Goal: Complete application form: Complete application form

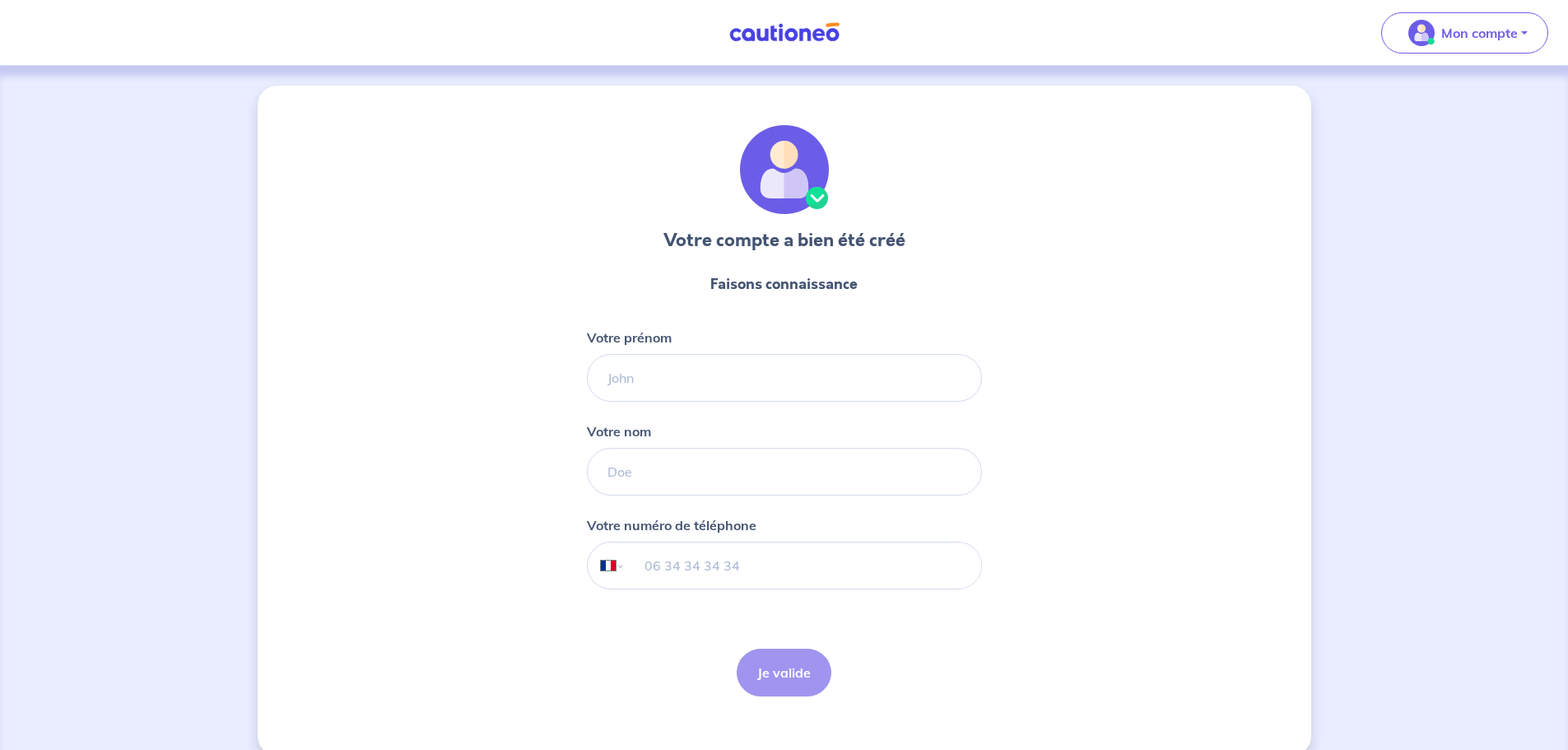
select select "FR"
type input "[PERSON_NAME]"
type input "Le Gars"
click at [694, 569] on input "tel" at bounding box center [802, 565] width 356 height 46
type input "06 62 69 57 47"
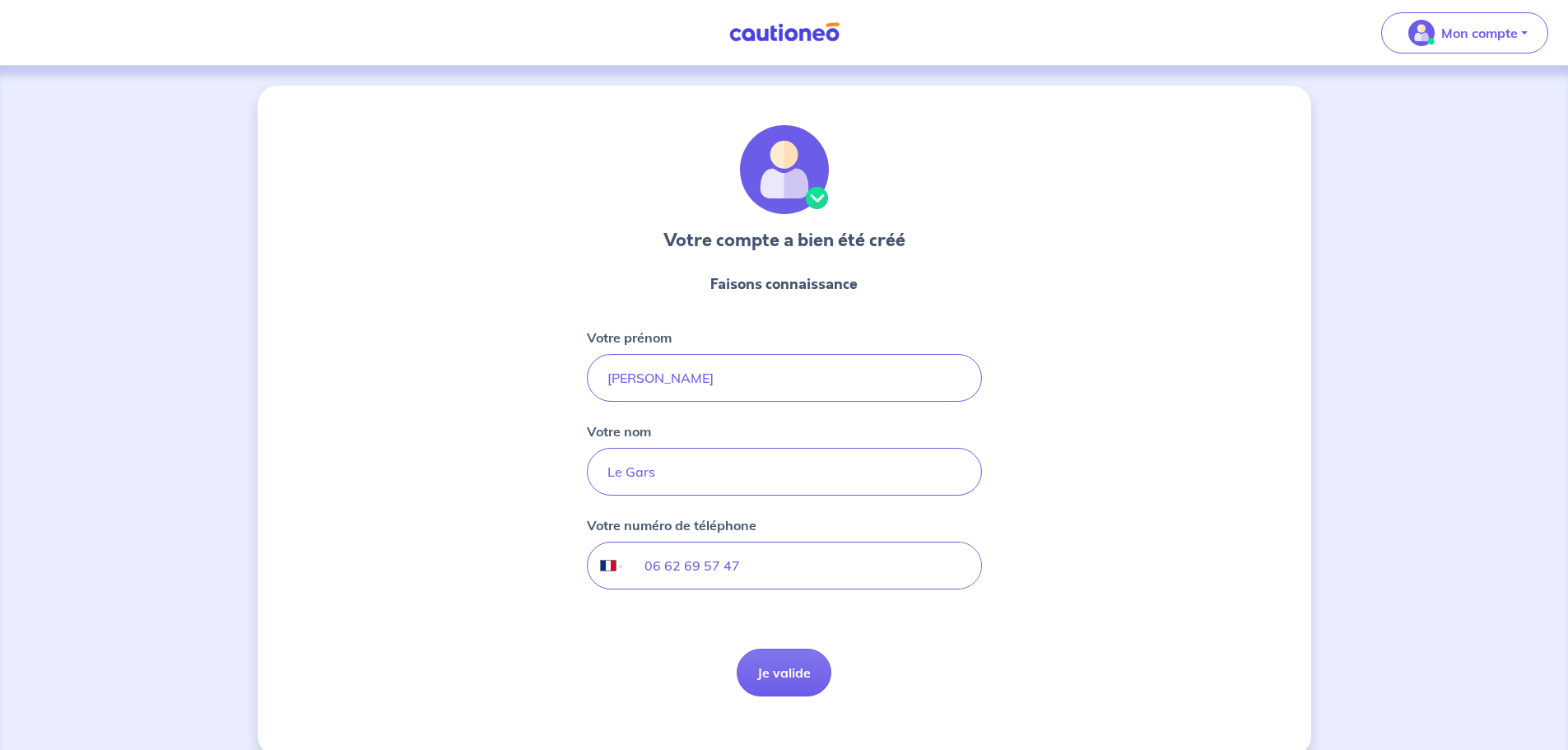
click at [779, 661] on button "Je valide" at bounding box center [784, 672] width 95 height 47
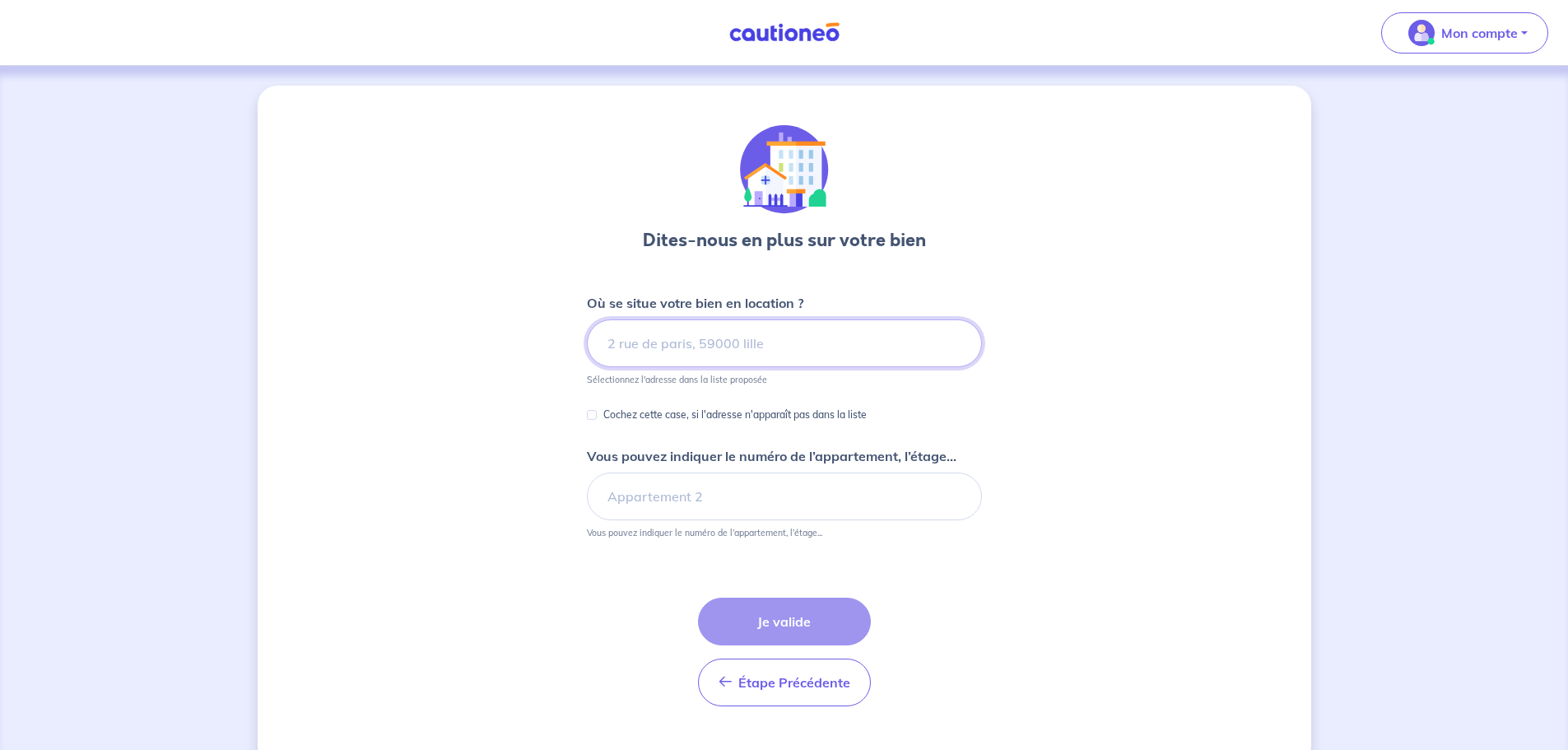
click at [704, 340] on input at bounding box center [784, 343] width 396 height 47
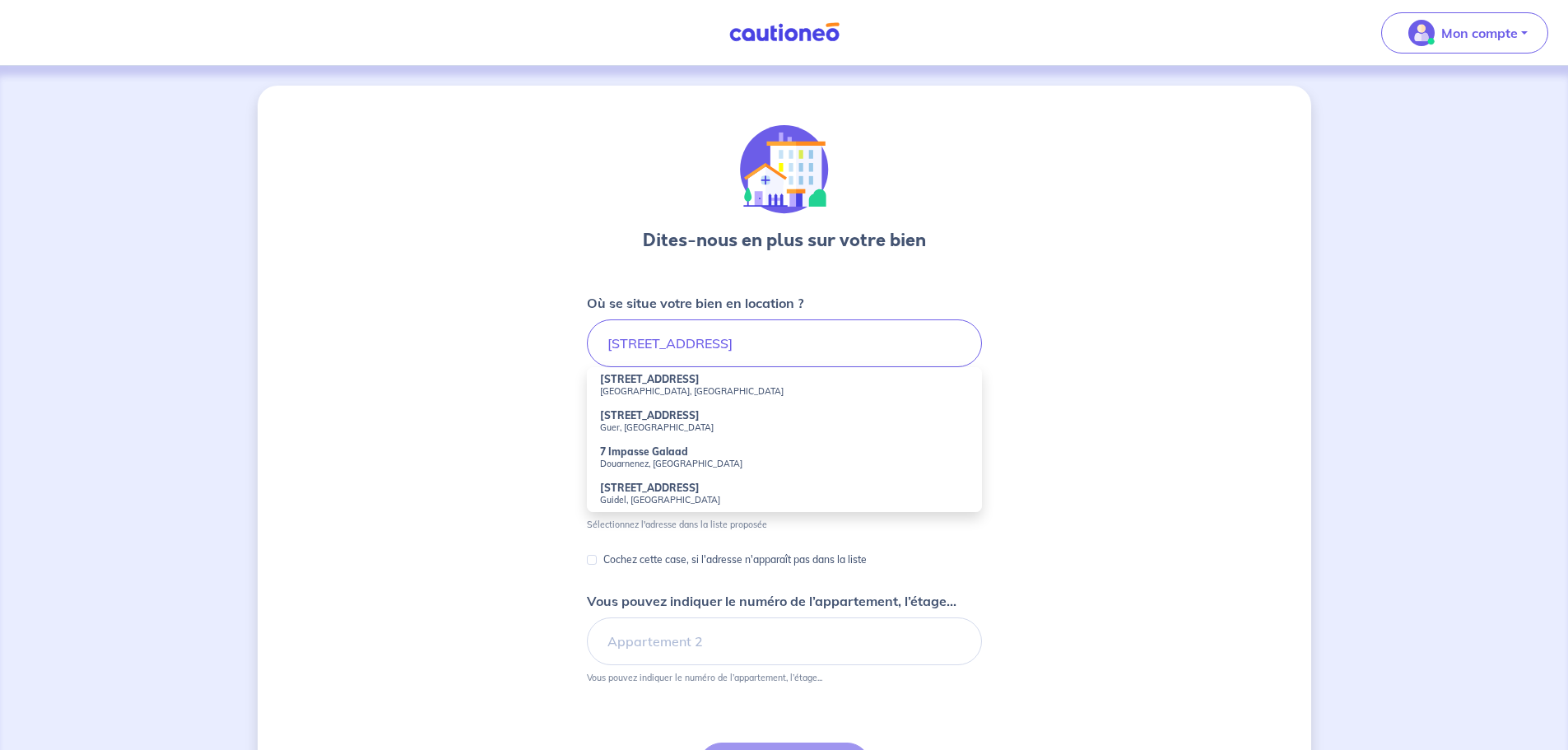
click at [634, 382] on strong "[STREET_ADDRESS]" at bounding box center [650, 379] width 100 height 12
type input "[STREET_ADDRESS]"
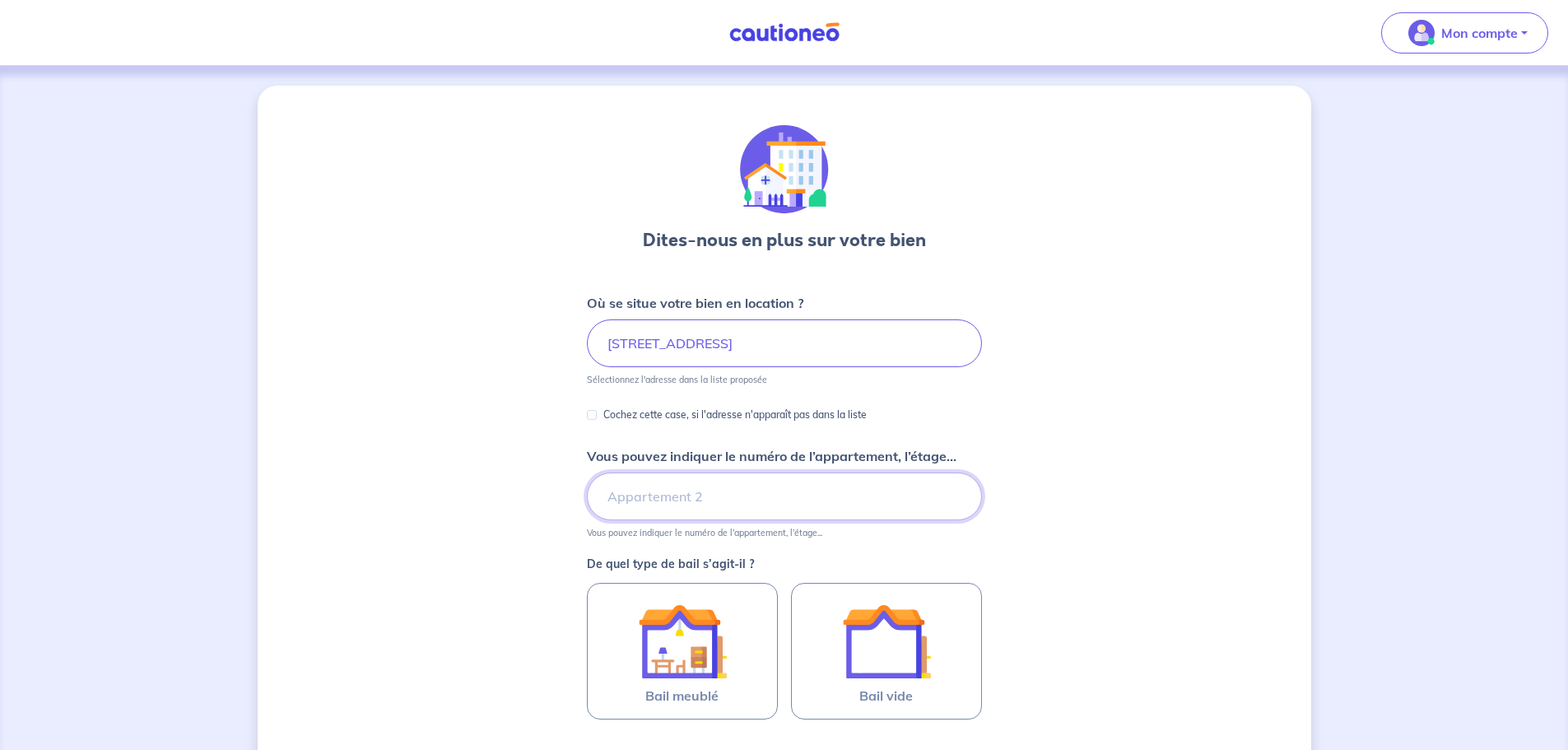
click at [622, 497] on input "Vous pouvez indiquer le numéro de l’appartement, l’étage..." at bounding box center [784, 495] width 396 height 47
type input "31, 1er étage"
click at [465, 475] on div "Dites-nous en plus sur votre bien Où se situe votre bien en location ? [STREET_…" at bounding box center [784, 517] width 1053 height 862
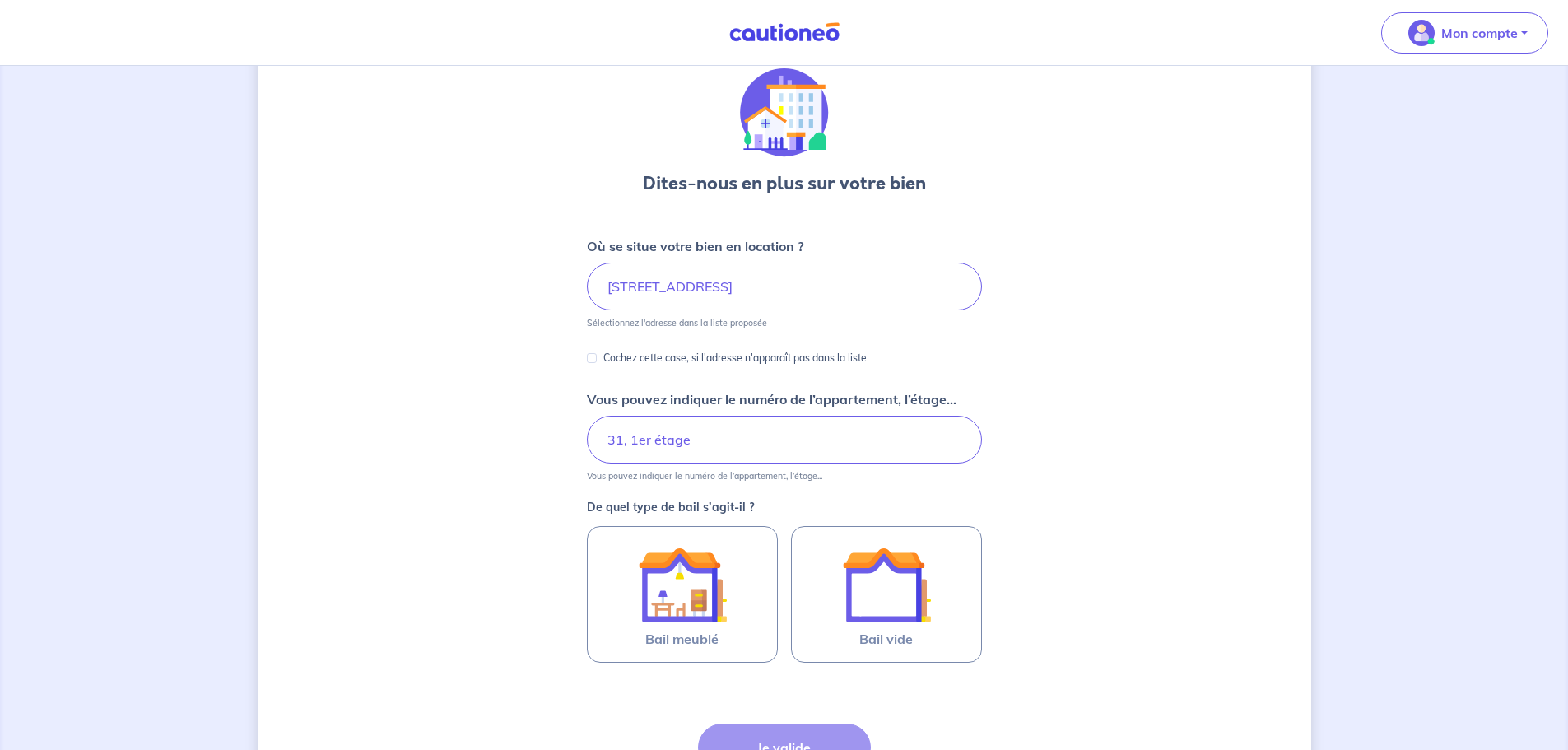
scroll to position [82, 0]
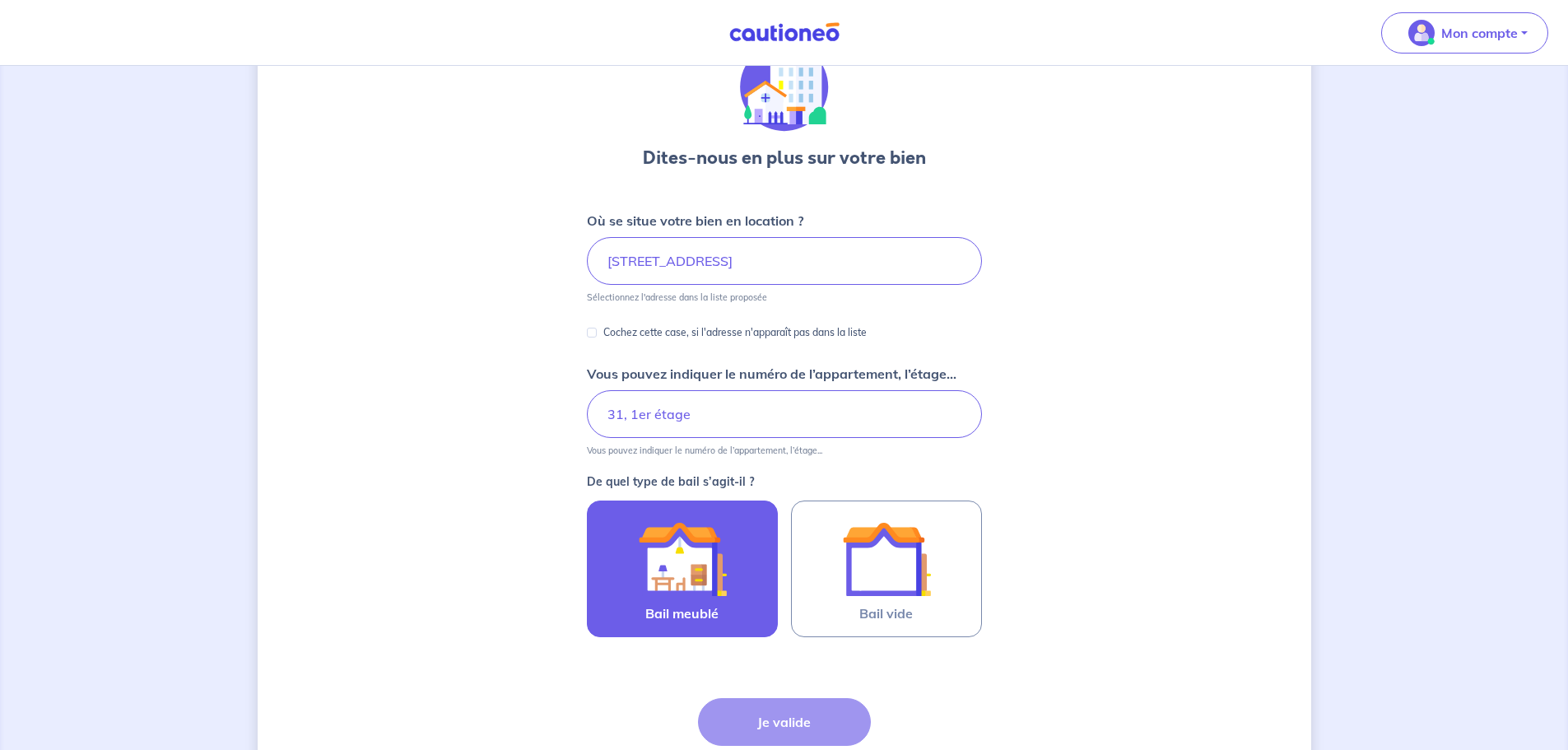
click at [672, 551] on img at bounding box center [682, 559] width 89 height 89
click at [0, 0] on input "Bail meublé" at bounding box center [0, 0] width 0 height 0
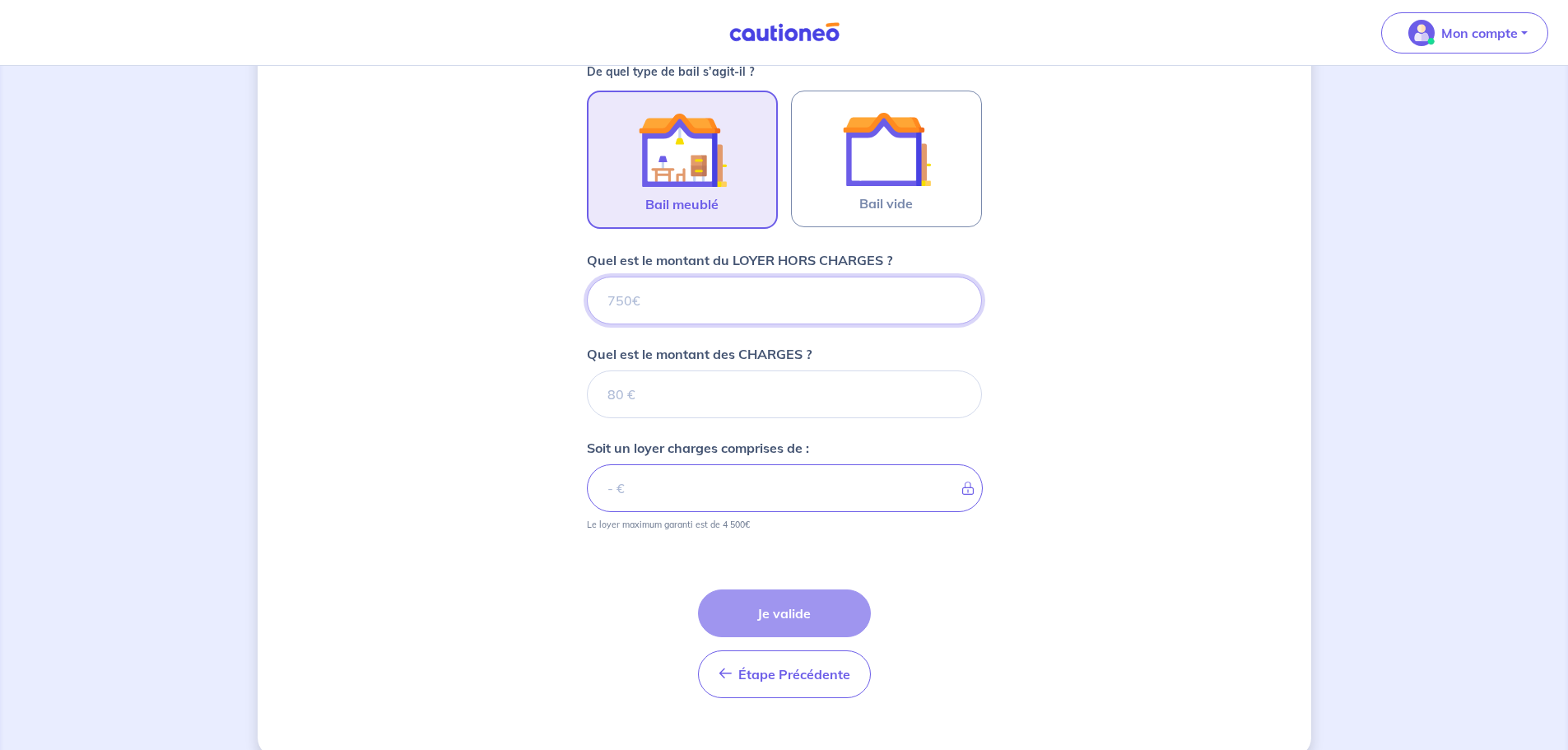
scroll to position [519, 0]
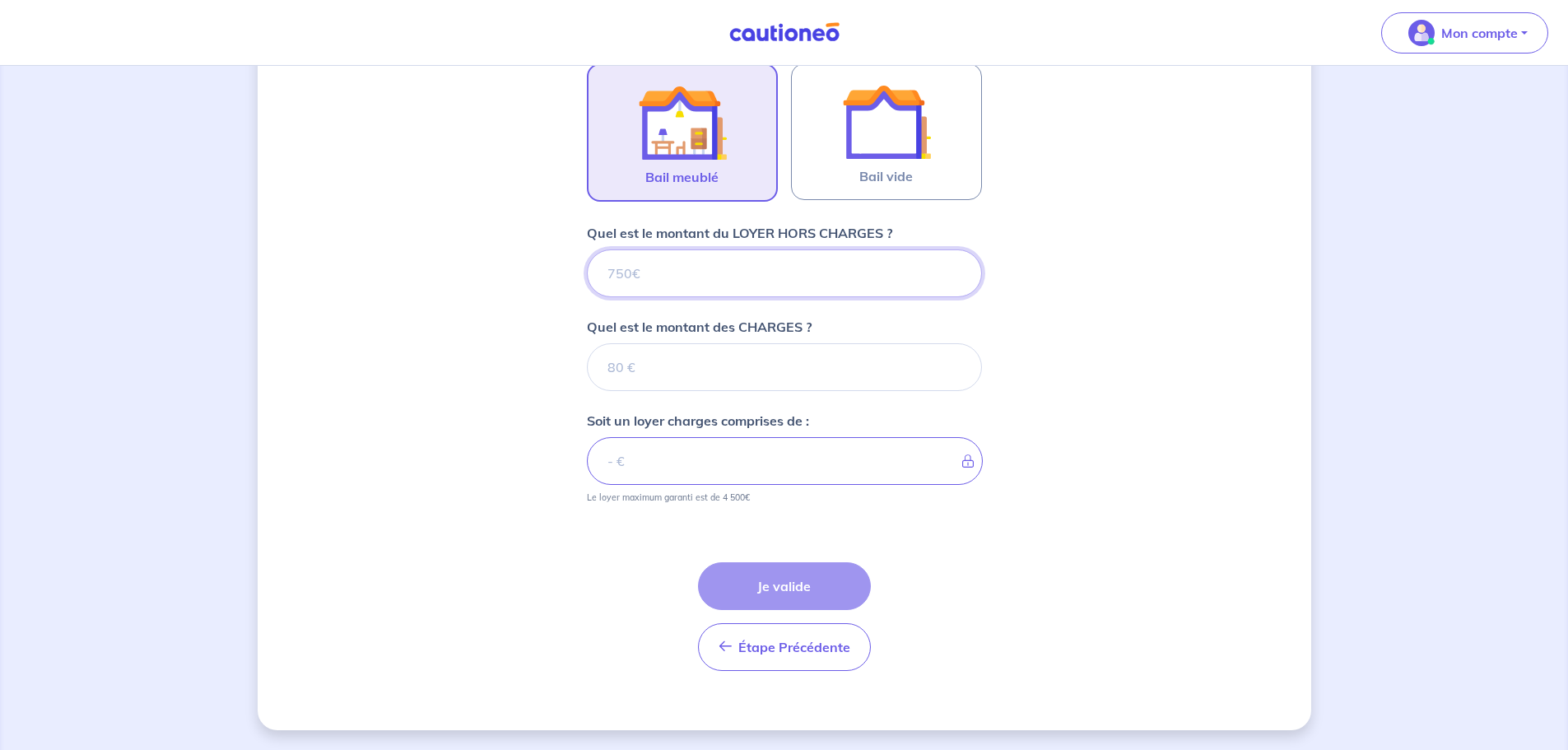
click at [642, 274] on input "Quel est le montant du LOYER HORS CHARGES ?" at bounding box center [784, 273] width 396 height 47
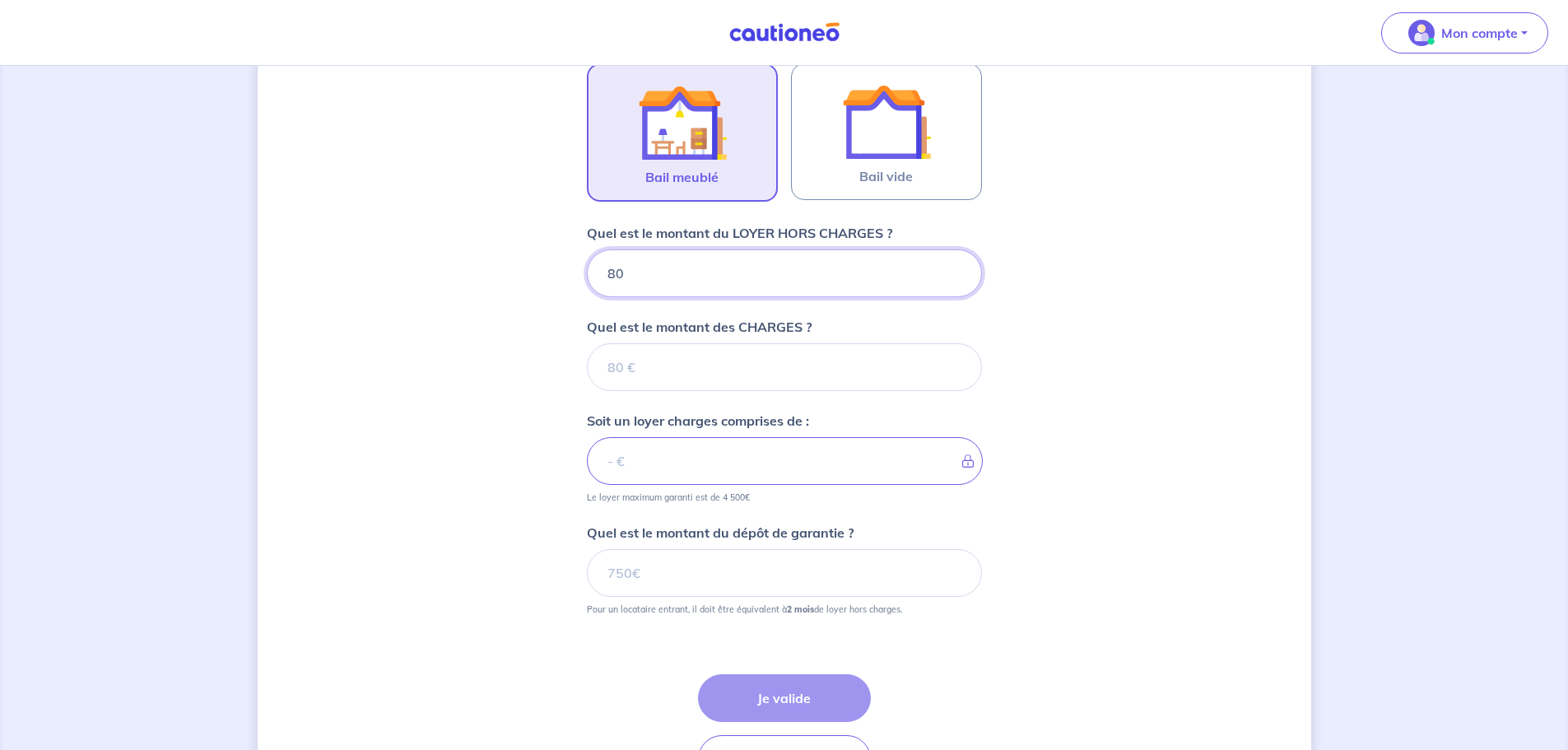
type input "800"
click at [551, 350] on div "Dites-nous en plus sur votre bien Où se situe votre bien en location ? [STREET_…" at bounding box center [784, 204] width 1053 height 1275
click at [644, 370] on input "Quel est le montant des CHARGES ?" at bounding box center [784, 366] width 396 height 47
type input "0"
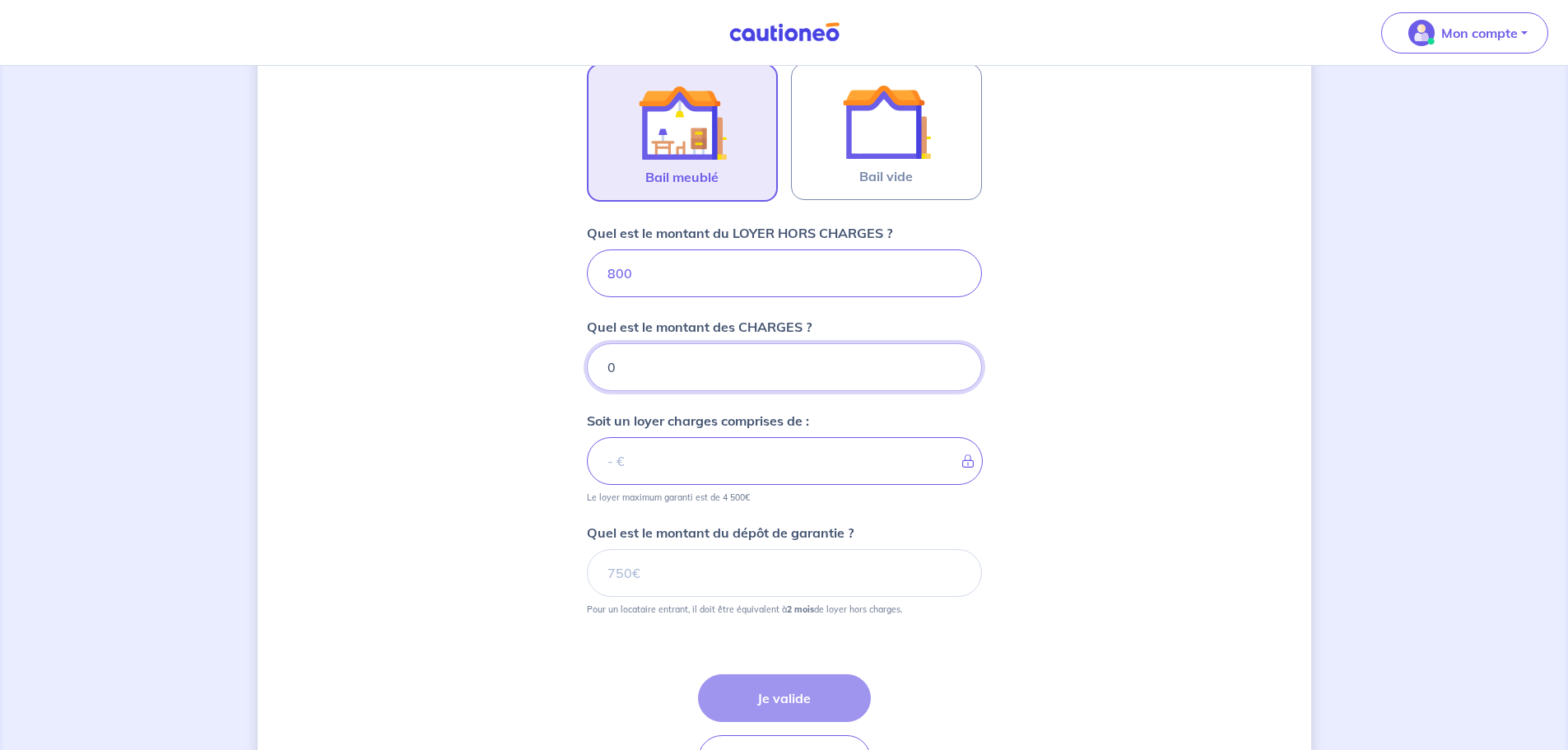
type input "800"
type input "0"
click at [505, 445] on div "Dites-nous en plus sur votre bien Où se situe votre bien en location ? [STREET_…" at bounding box center [784, 204] width 1053 height 1275
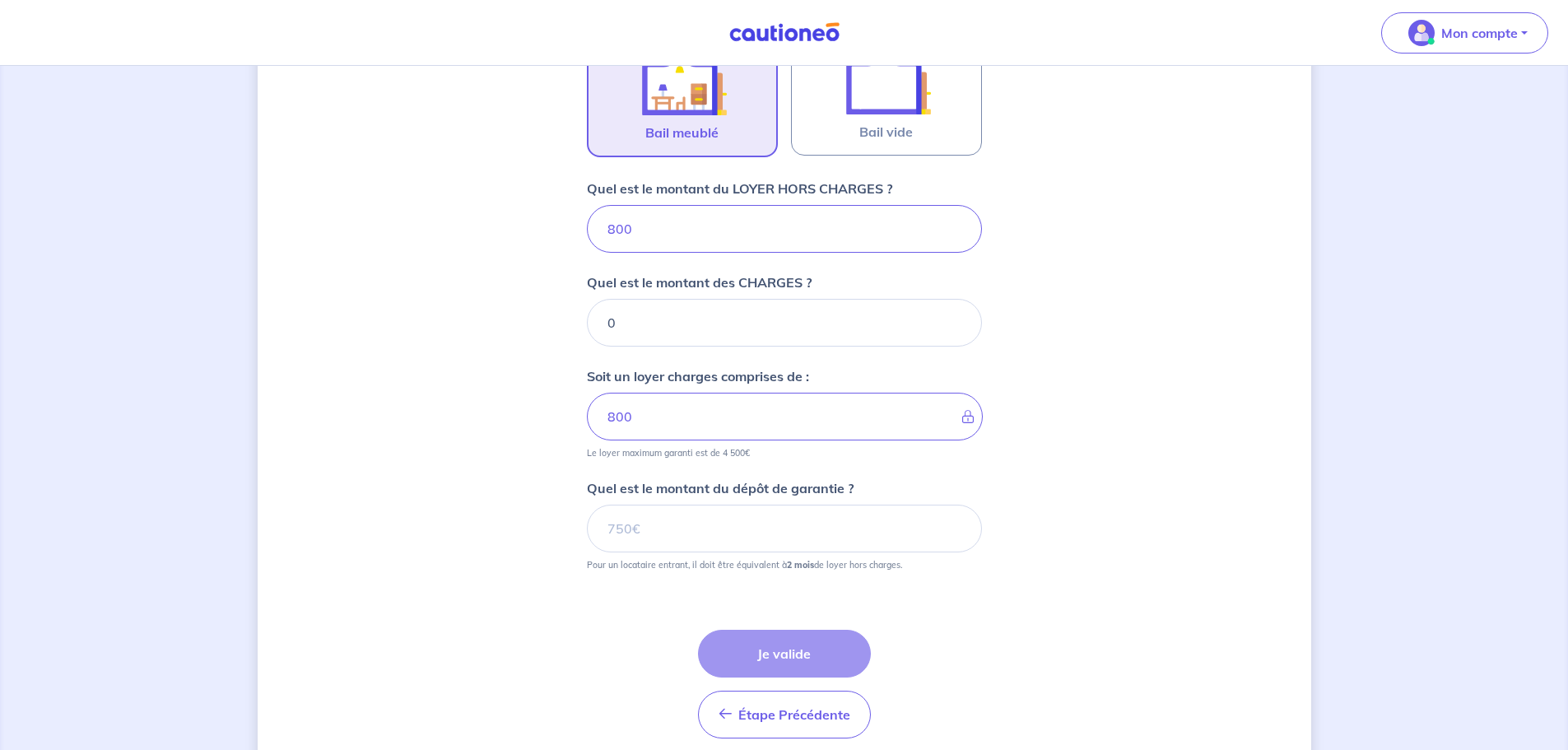
scroll to position [602, 0]
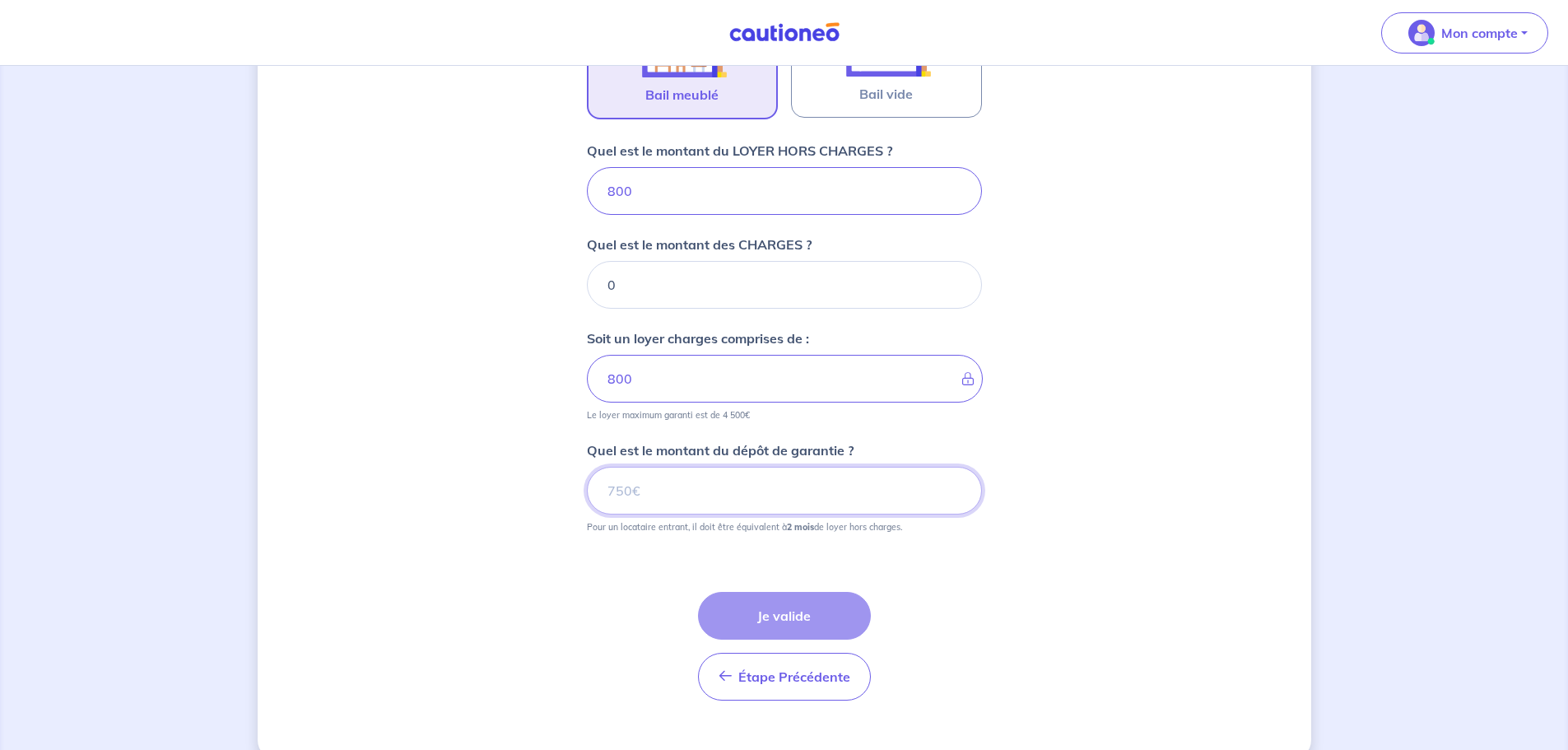
click at [659, 494] on input "Quel est le montant du dépôt de garantie ?" at bounding box center [784, 490] width 396 height 47
type input "1600"
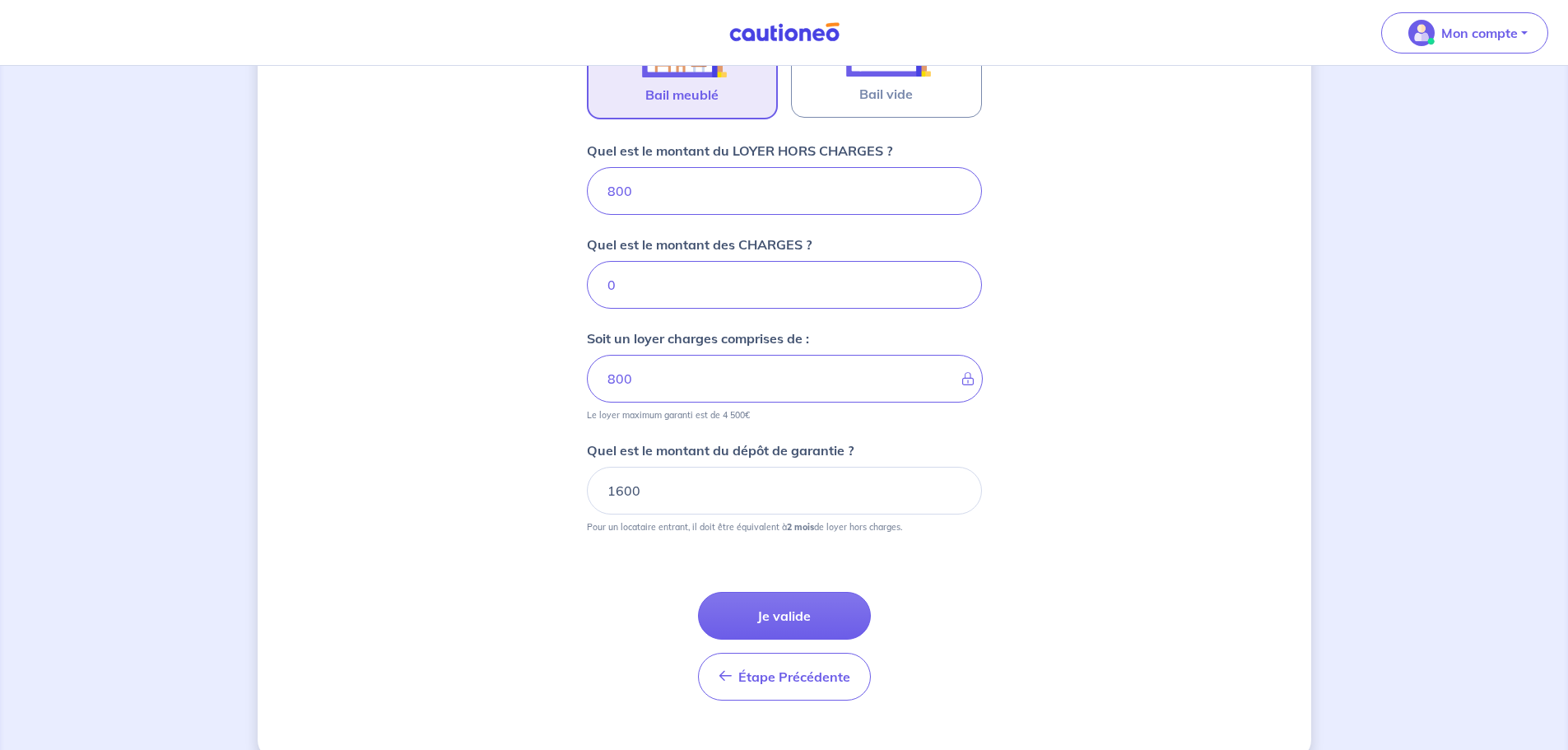
click at [459, 581] on div "Dites-nous en plus sur votre bien Où se situe votre bien en location ? [STREET_…" at bounding box center [784, 122] width 1053 height 1275
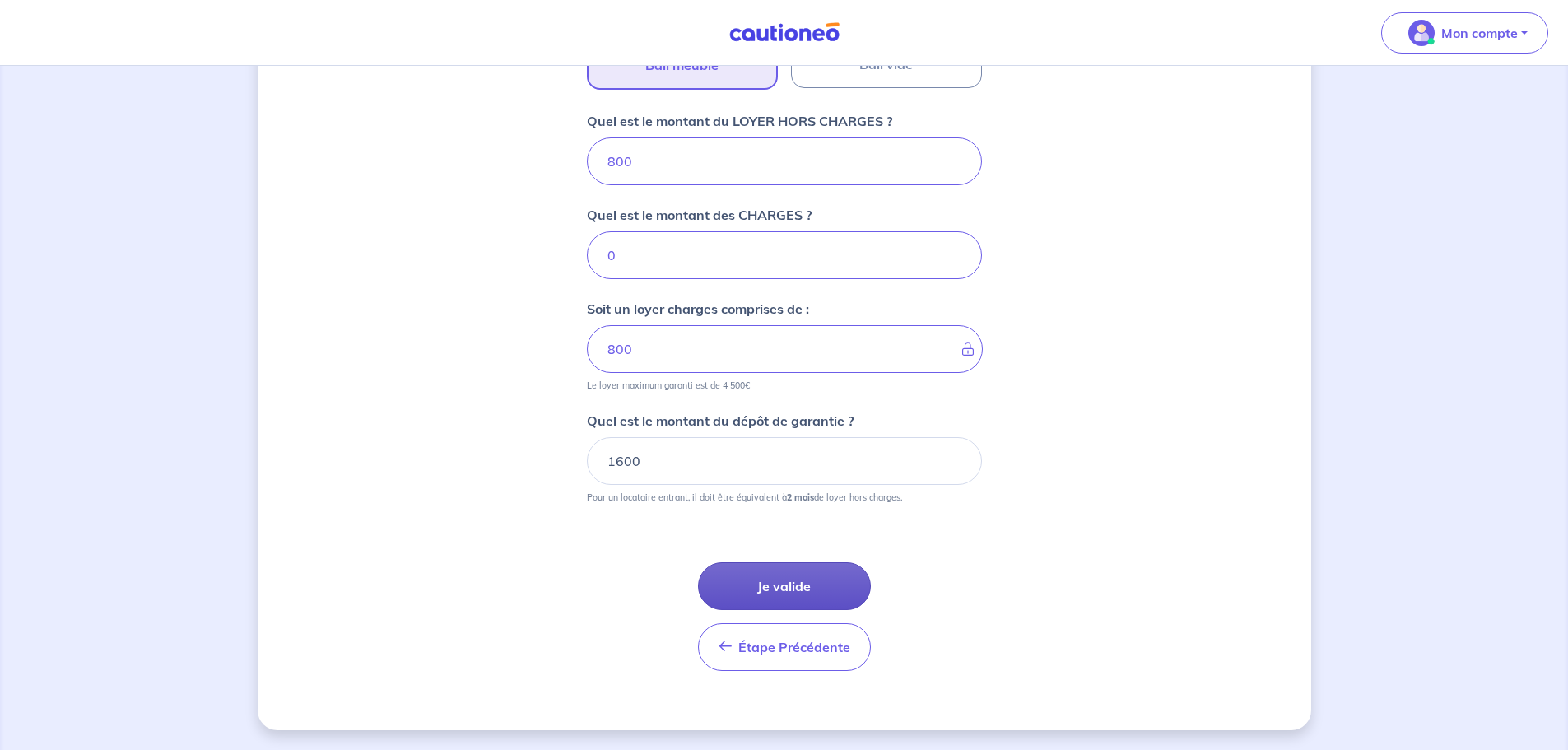
click at [759, 590] on button "Je valide" at bounding box center [784, 585] width 173 height 47
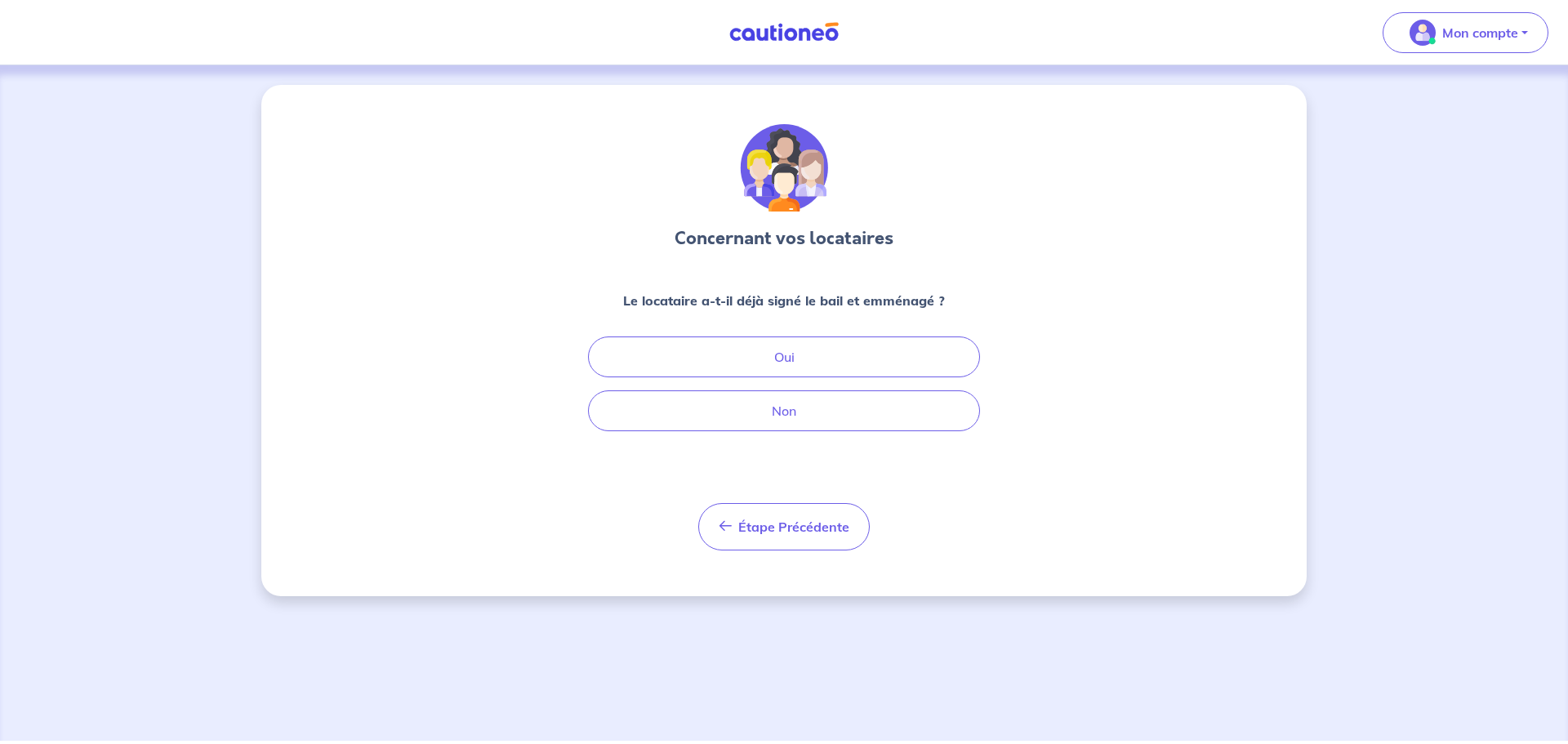
click at [753, 302] on strong "Le locataire a-t-il déjà signé le bail et emménagé ?" at bounding box center [784, 301] width 322 height 17
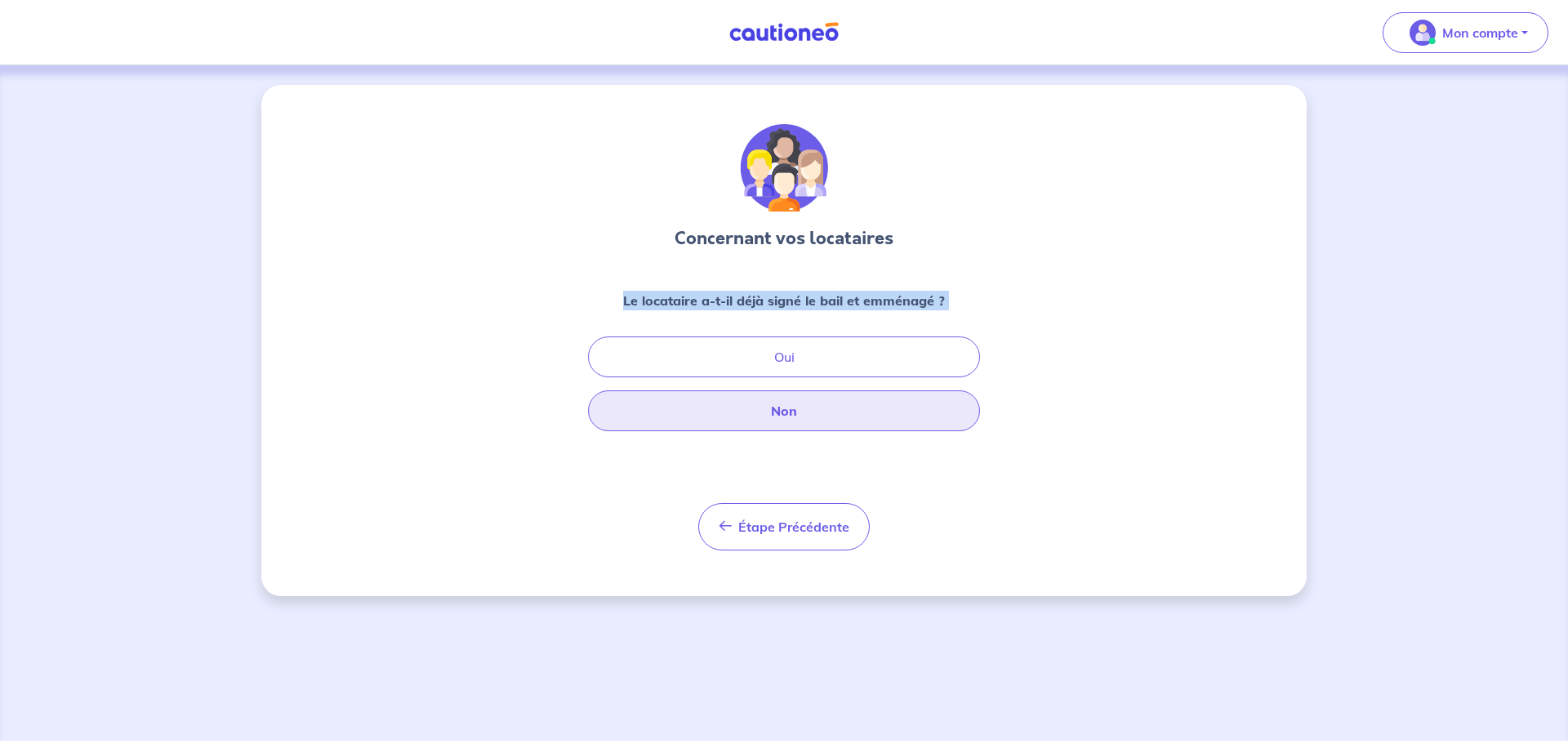
click at [766, 417] on button "Non" at bounding box center [784, 410] width 392 height 40
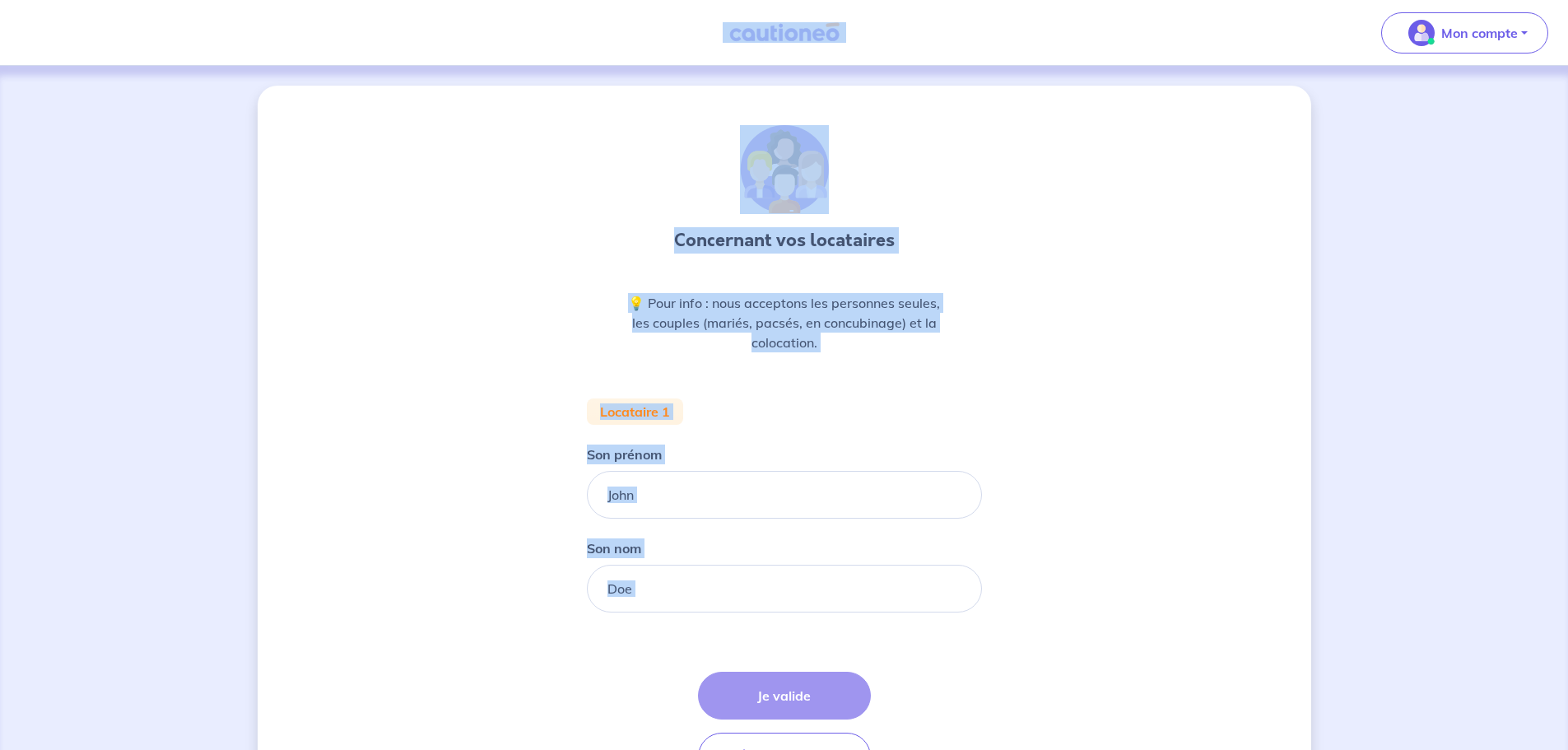
click at [730, 415] on form "Locataire 1 Son prénom [PERSON_NAME] nom Étape Précédente Précédent Je valide J…" at bounding box center [784, 596] width 396 height 395
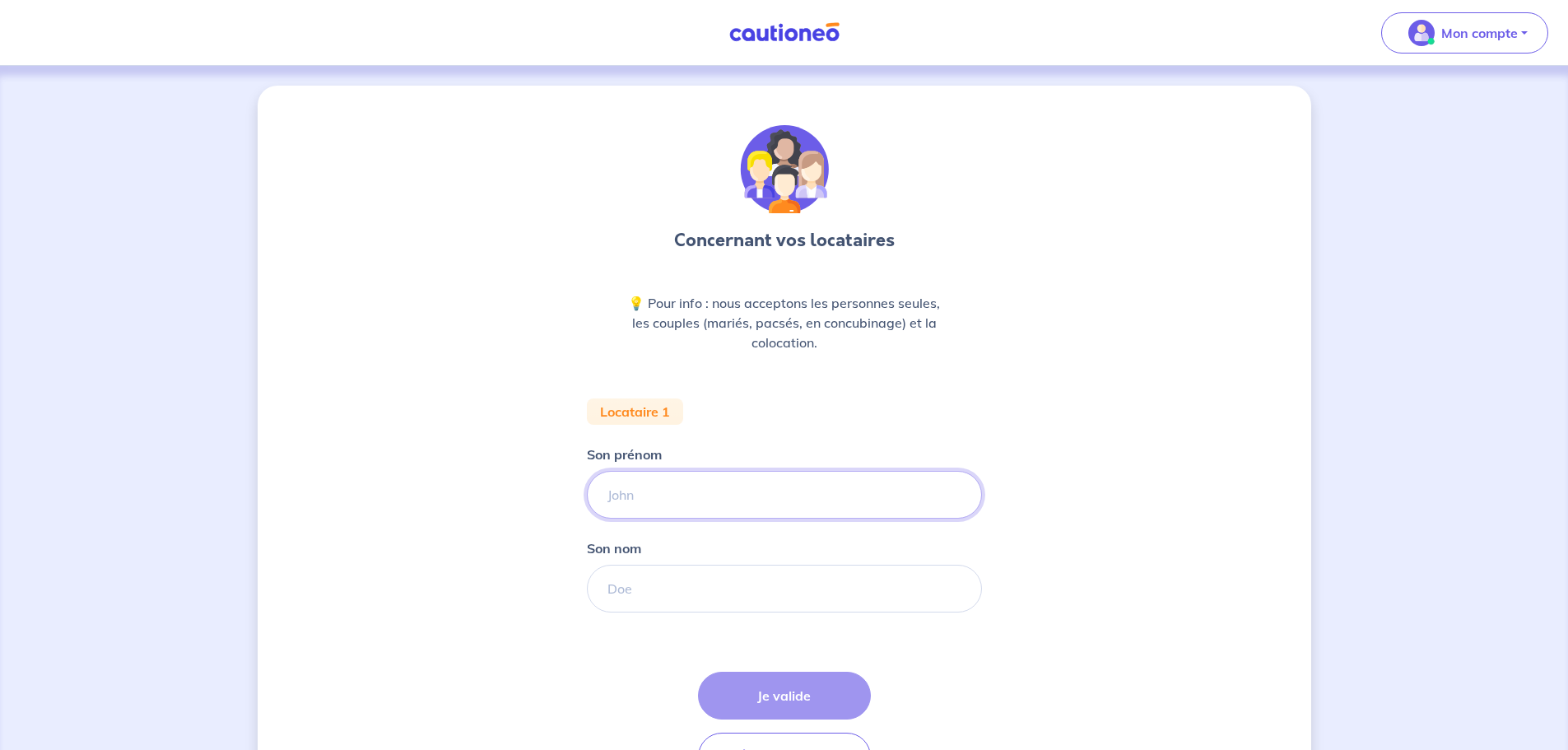
click at [669, 490] on input "Son prénom" at bounding box center [784, 494] width 396 height 47
click at [433, 400] on div "Concernant vos locataires 💡 Pour info : nous acceptons les personnes seules, le…" at bounding box center [784, 463] width 1053 height 754
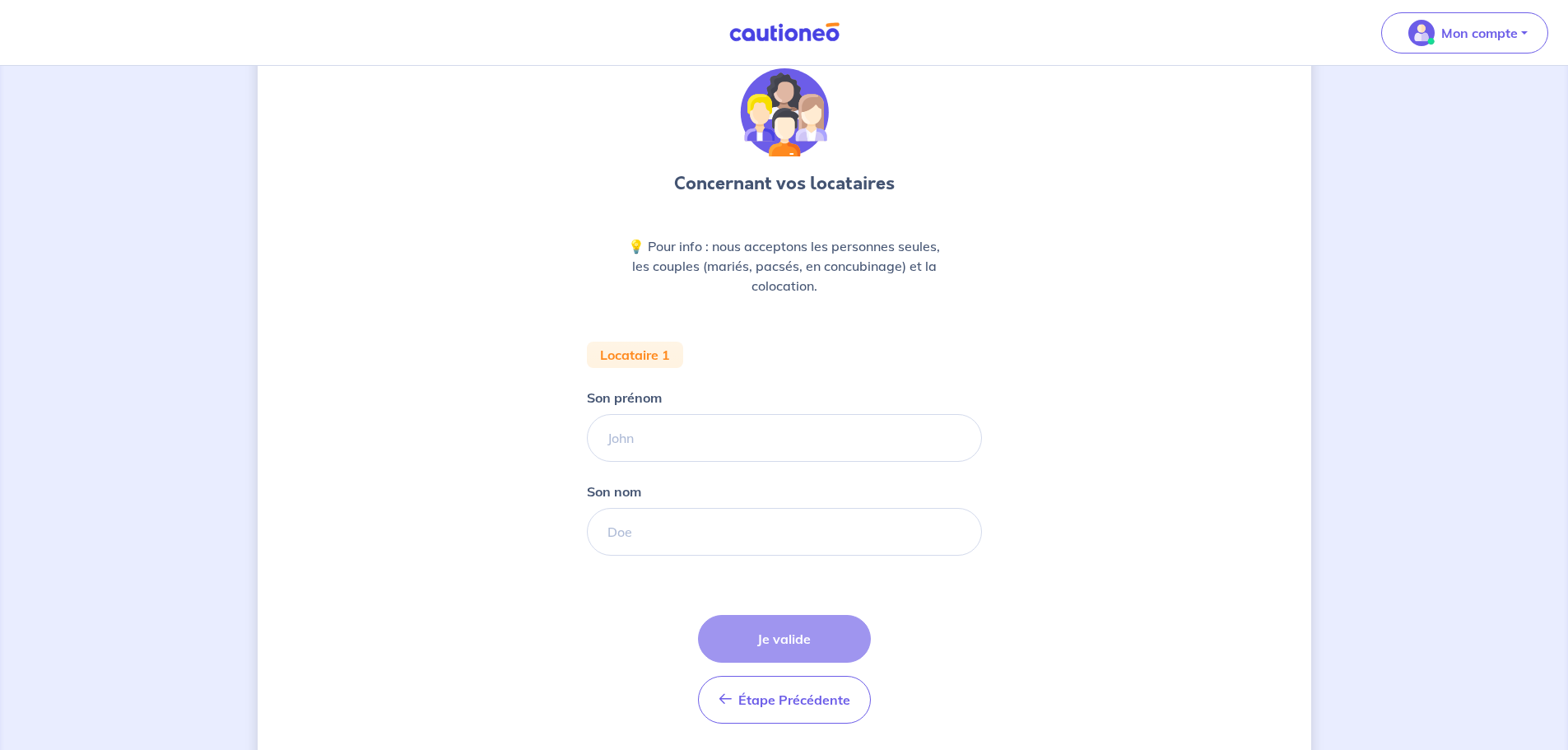
scroll to position [27, 0]
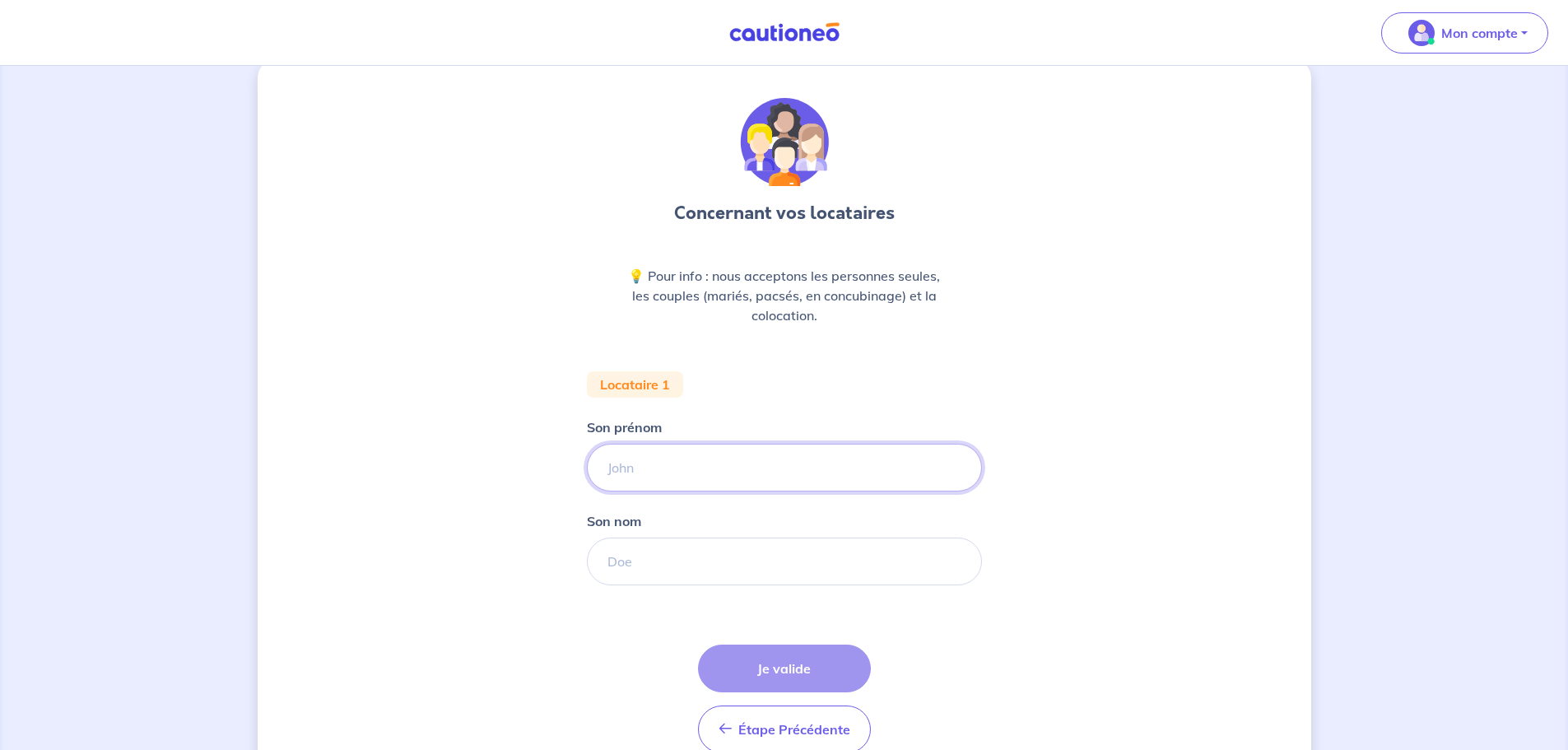
click at [654, 471] on input "Son prénom" at bounding box center [784, 467] width 396 height 47
type input "[PERSON_NAME]"
click at [662, 559] on input "Son nom" at bounding box center [784, 561] width 396 height 47
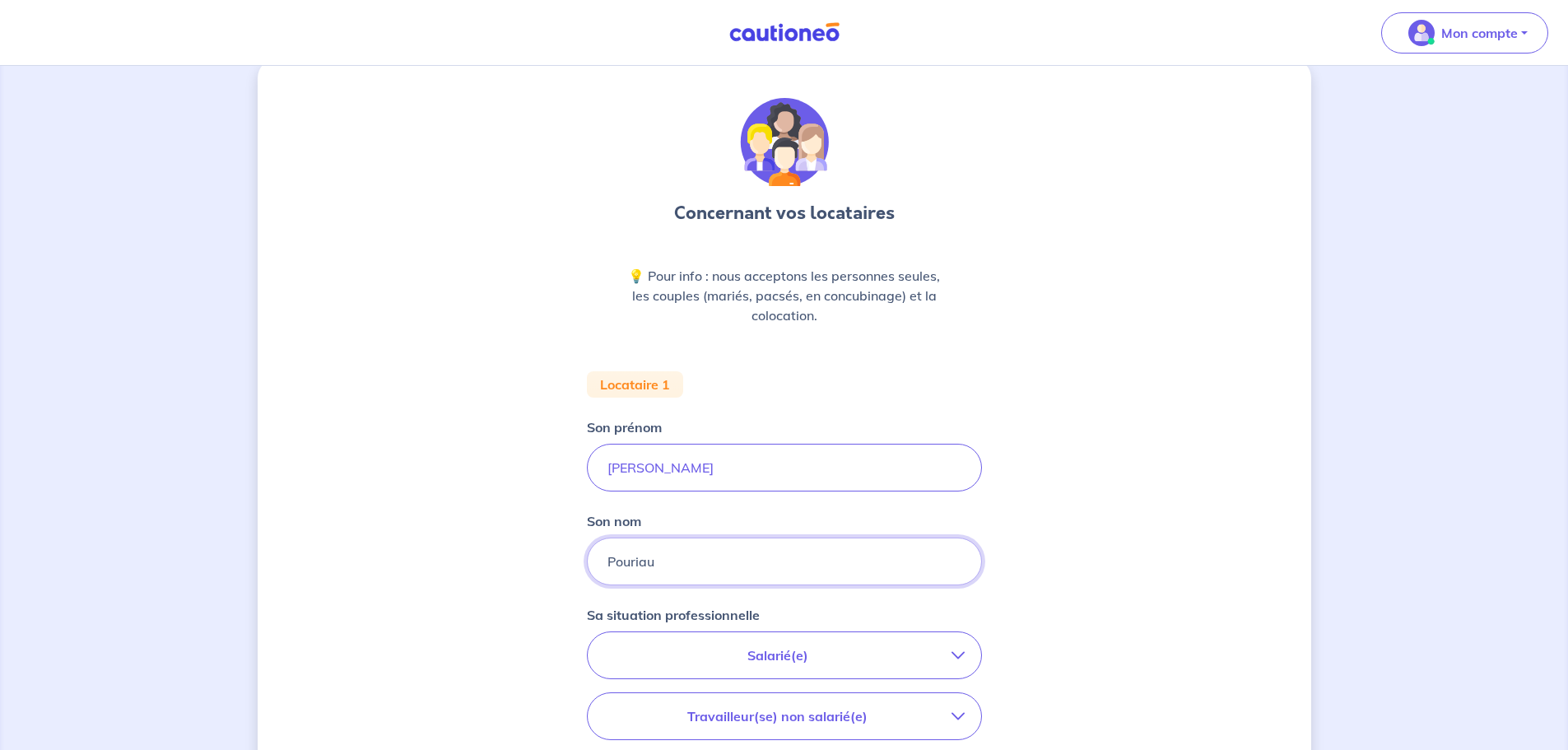
type input "Pouriau"
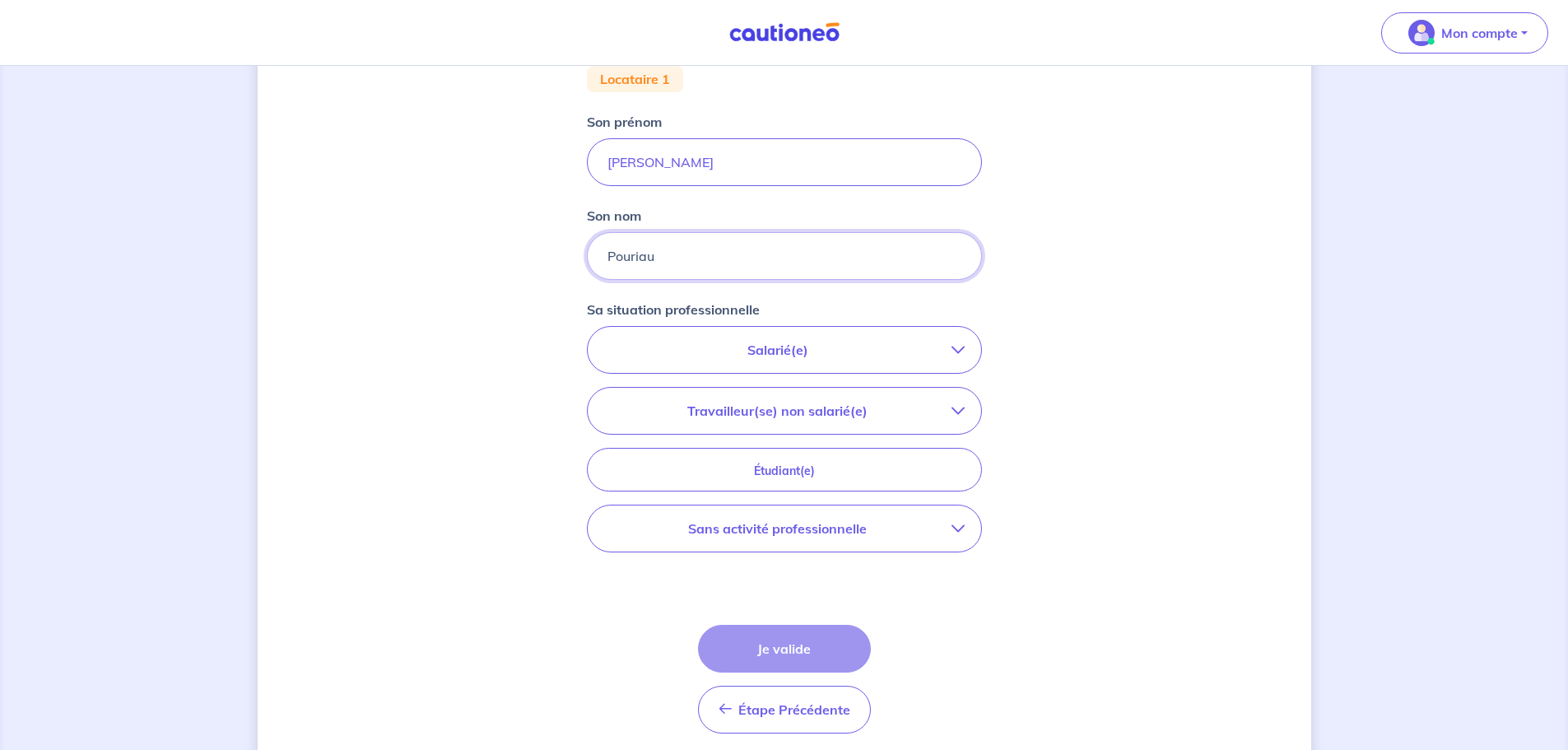
scroll to position [356, 0]
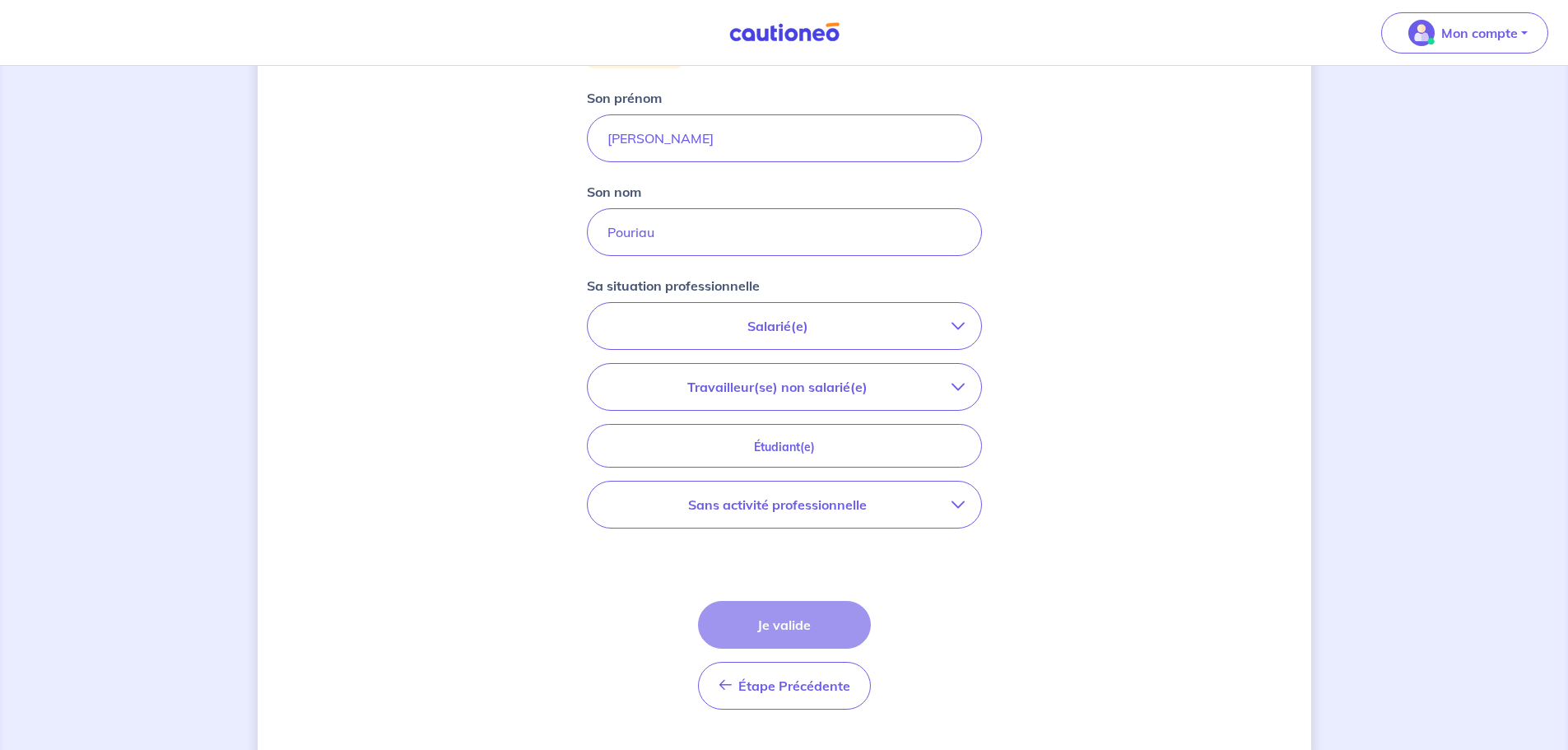
click at [795, 330] on p "Salarié(e)" at bounding box center [778, 326] width 347 height 20
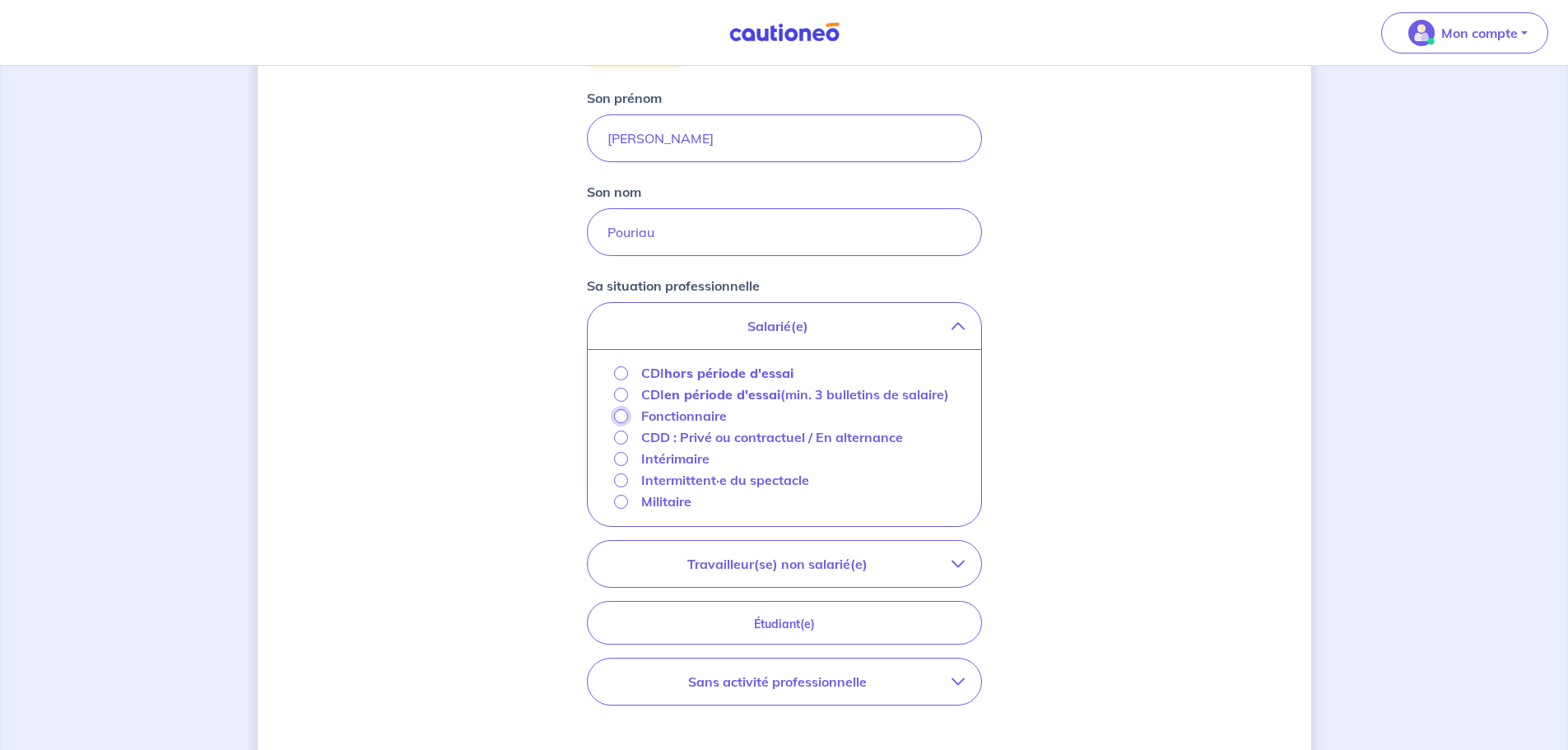
click at [615, 423] on input "Fonctionnaire" at bounding box center [621, 415] width 14 height 14
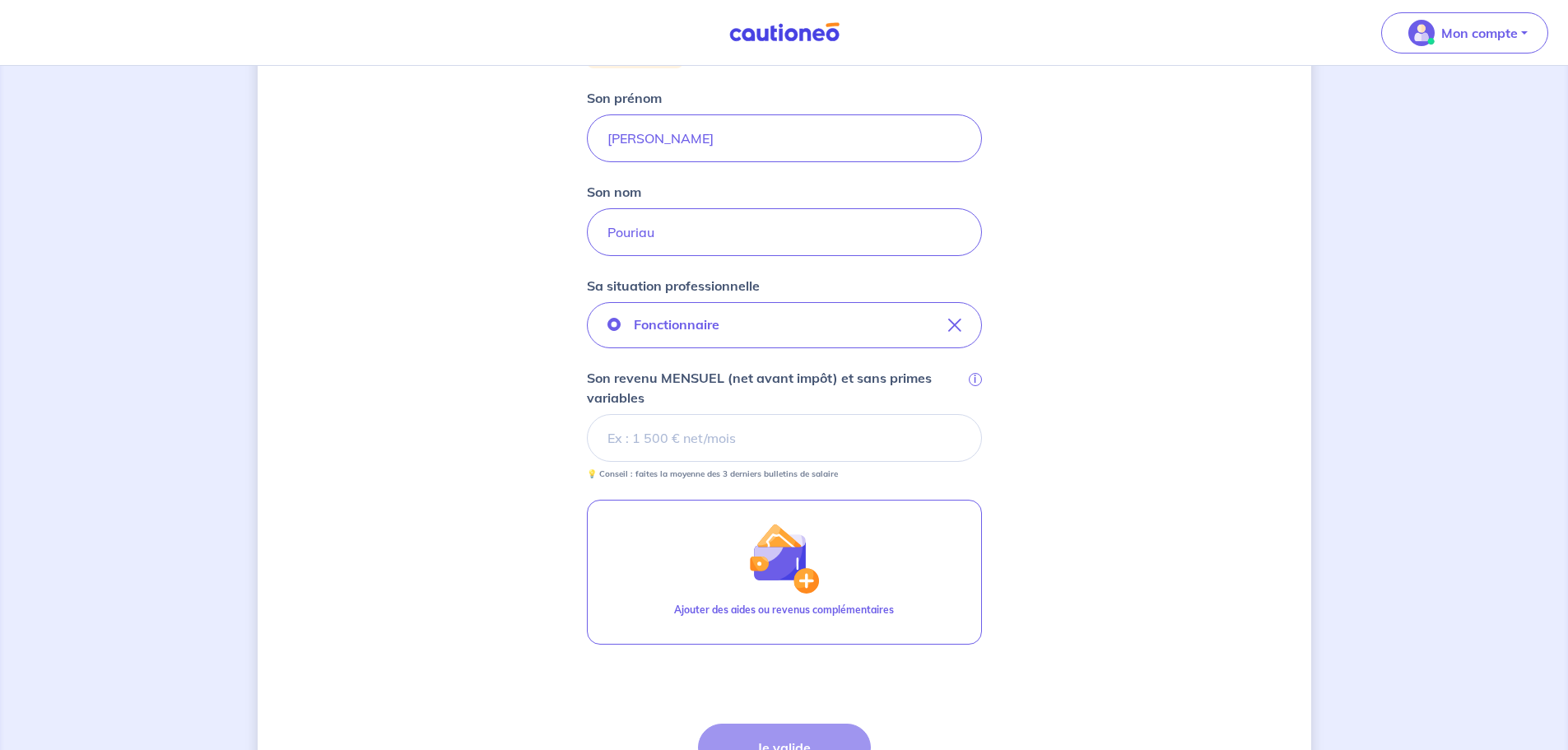
click at [659, 435] on input "Son revenu MENSUEL (net avant impôt) et sans primes variables i" at bounding box center [784, 437] width 396 height 47
click at [617, 439] on input "Son revenu MENSUEL (net avant impôt) et sans primes variables i" at bounding box center [784, 437] width 396 height 47
click at [677, 438] on input "Son revenu MENSUEL (net avant impôt) et sans primes variables i" at bounding box center [784, 437] width 396 height 47
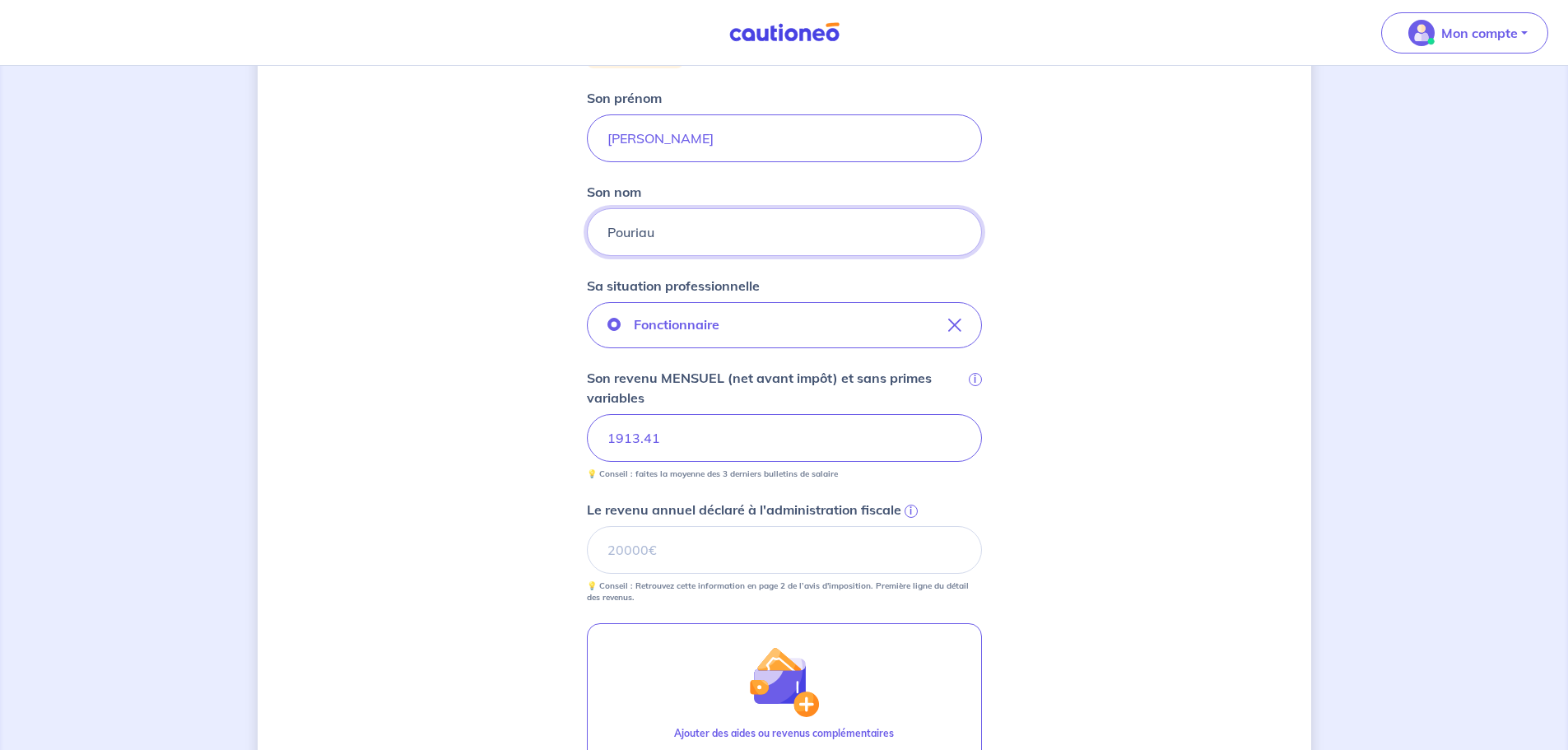
drag, startPoint x: 684, startPoint y: 229, endPoint x: 686, endPoint y: 216, distance: 13.2
click at [684, 228] on input "Pouriau" at bounding box center [784, 231] width 396 height 47
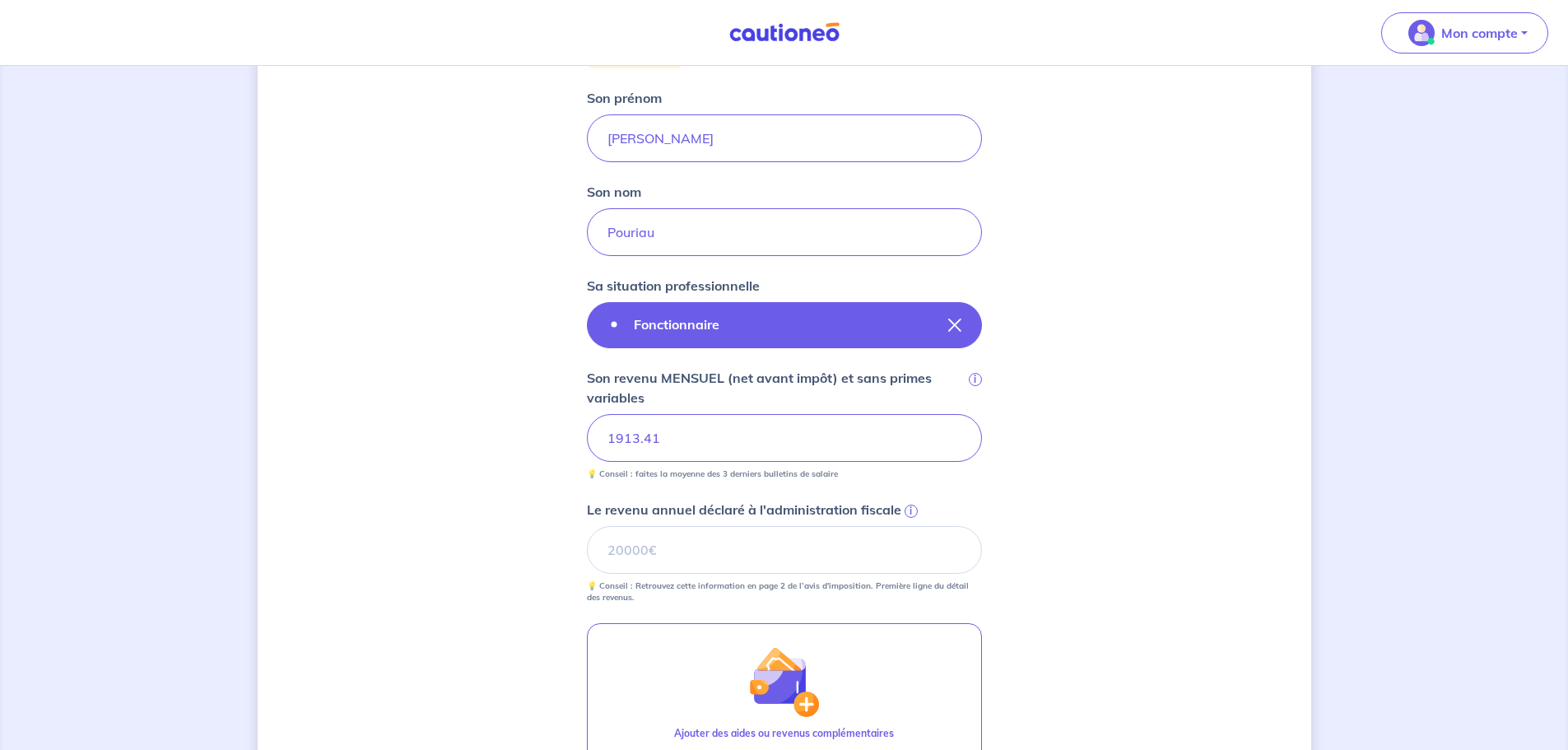
click at [950, 322] on icon "button" at bounding box center [955, 325] width 13 height 13
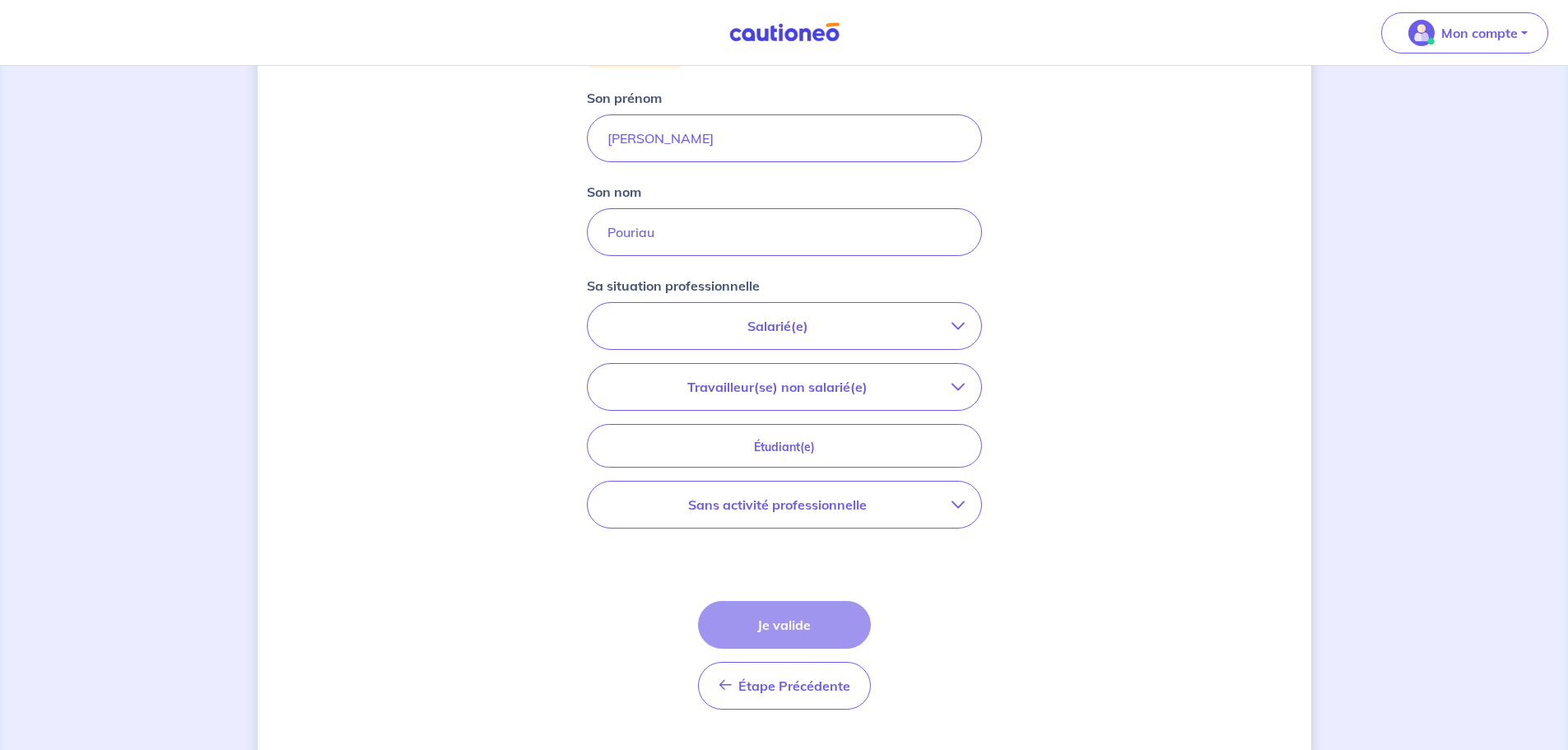
click at [948, 327] on p "Salarié(e)" at bounding box center [778, 326] width 347 height 20
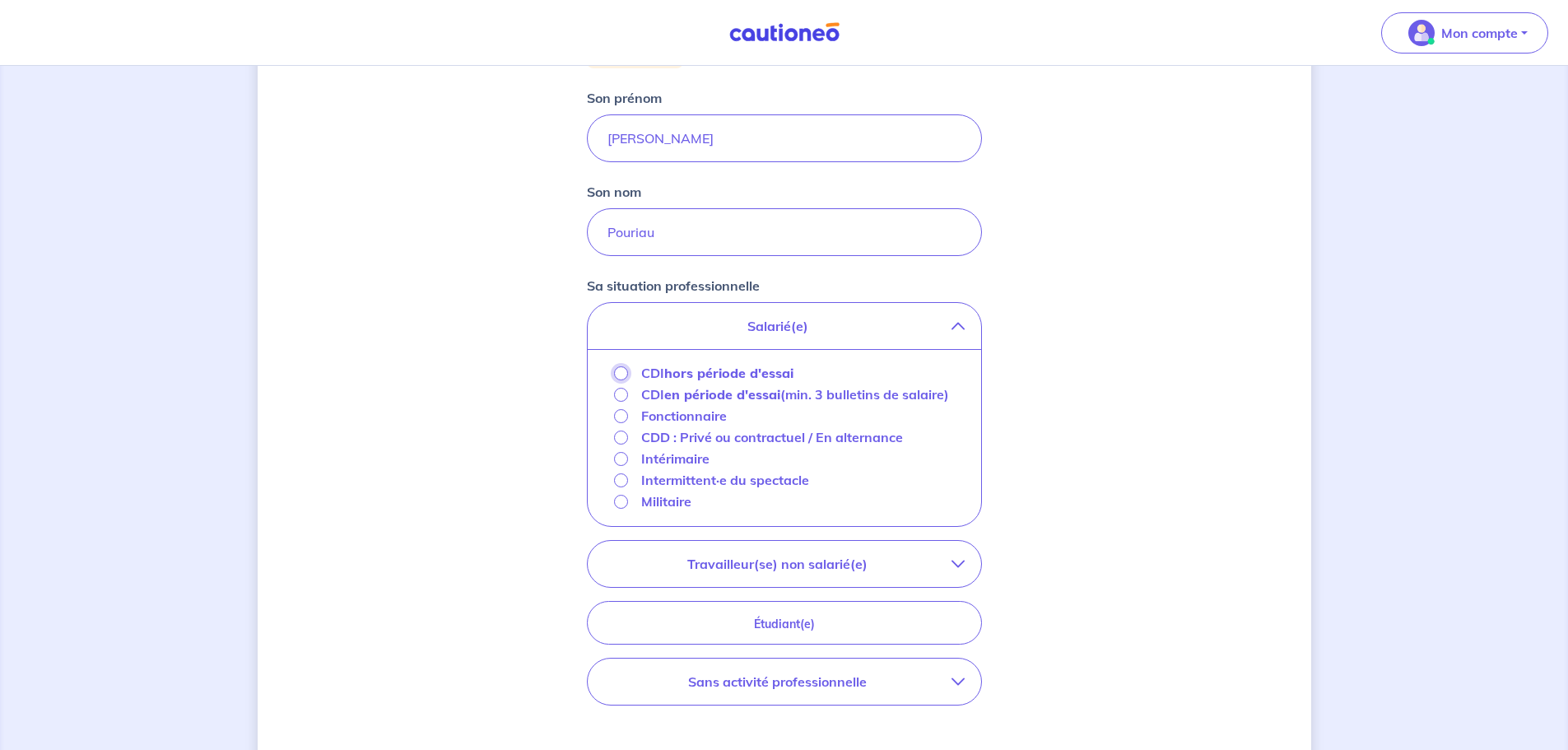
click at [618, 372] on input "CDI hors période d'essai" at bounding box center [621, 373] width 14 height 14
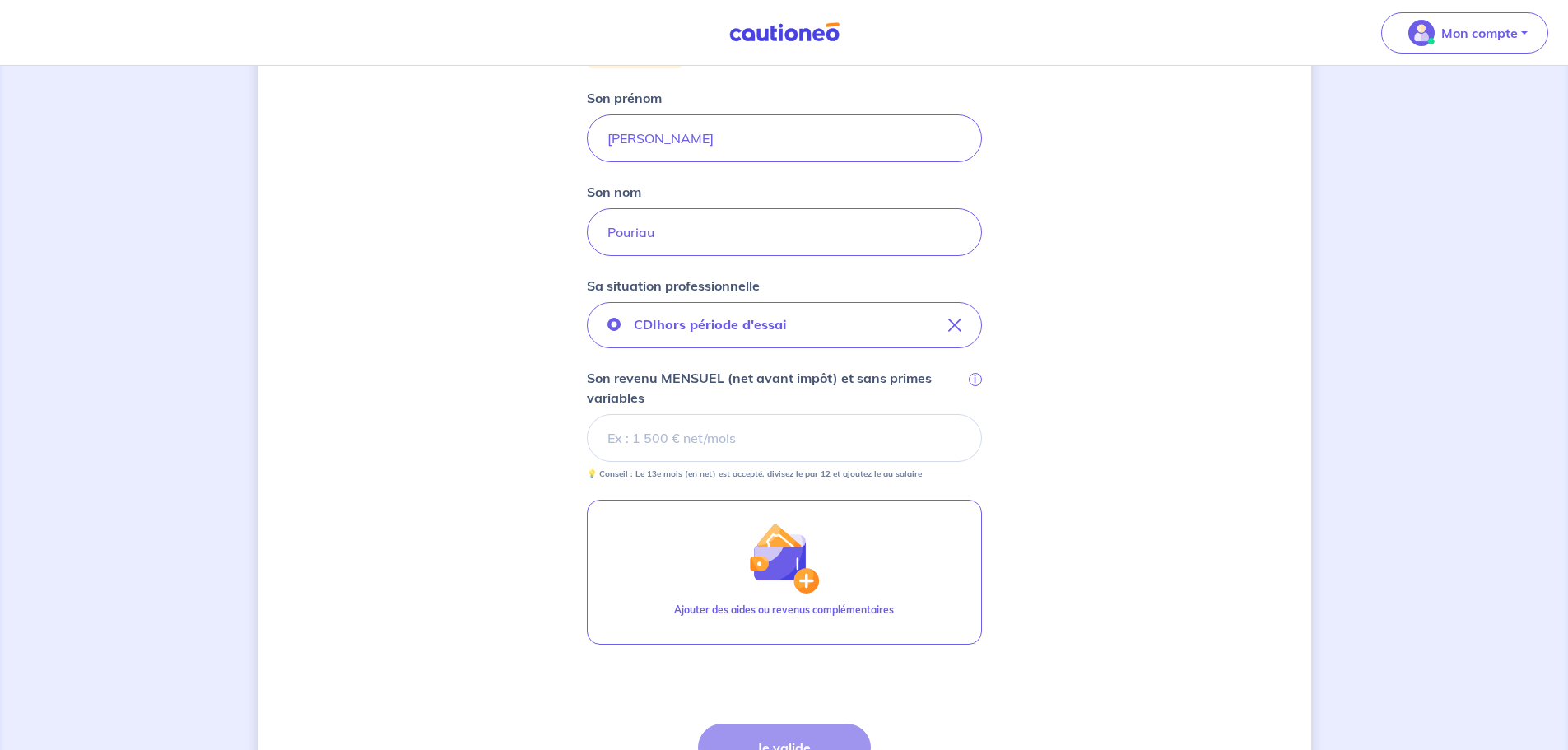
click at [650, 440] on input "Son revenu MENSUEL (net avant impôt) et sans primes variables i" at bounding box center [784, 437] width 396 height 47
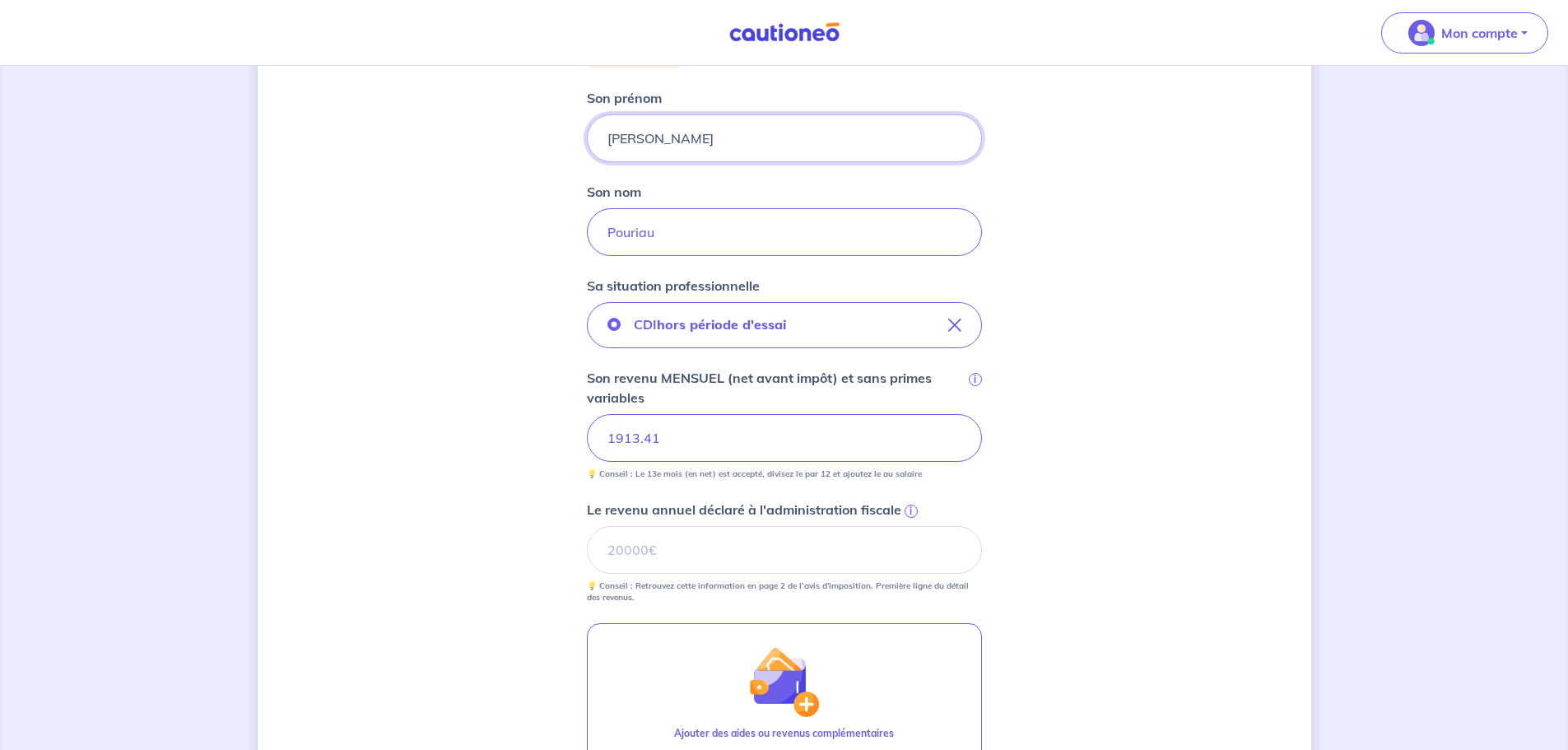
click at [665, 142] on input "[PERSON_NAME]" at bounding box center [784, 137] width 396 height 47
type input "Ewan"
type input "Le Moullec"
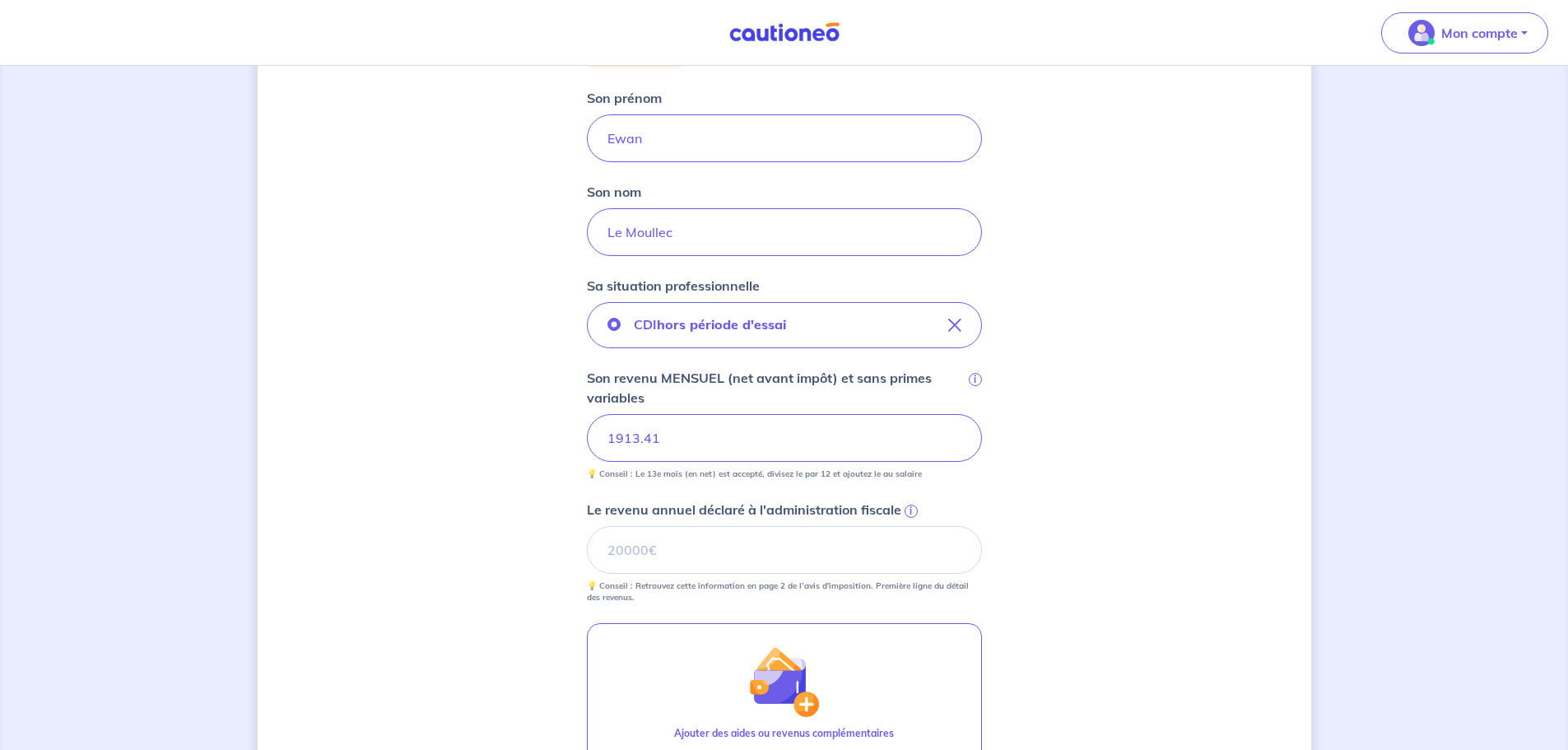
click at [436, 344] on div "Concernant vos locataires 💡 Pour info : nous acceptons les personnes seules, le…" at bounding box center [784, 372] width 1053 height 1285
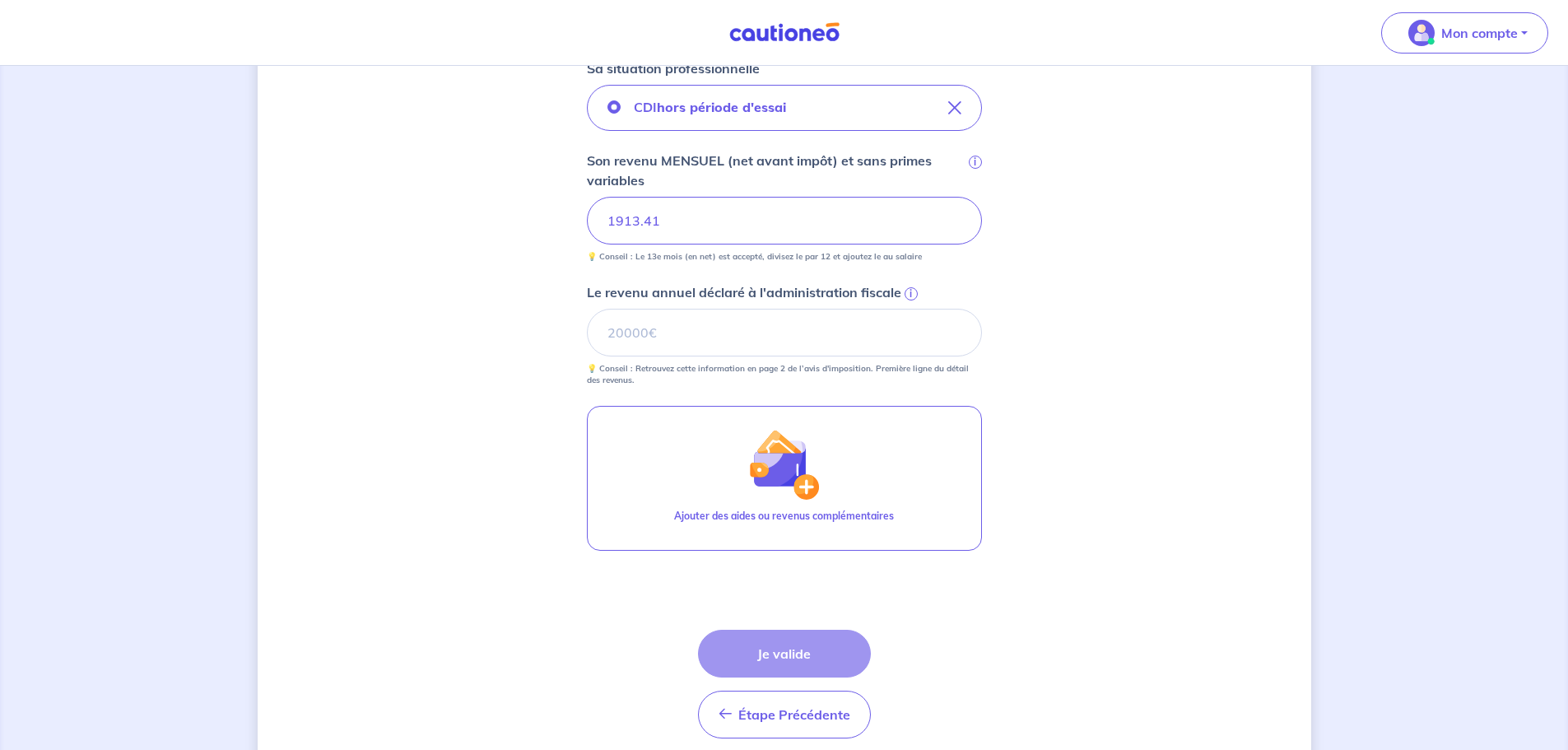
scroll to position [603, 0]
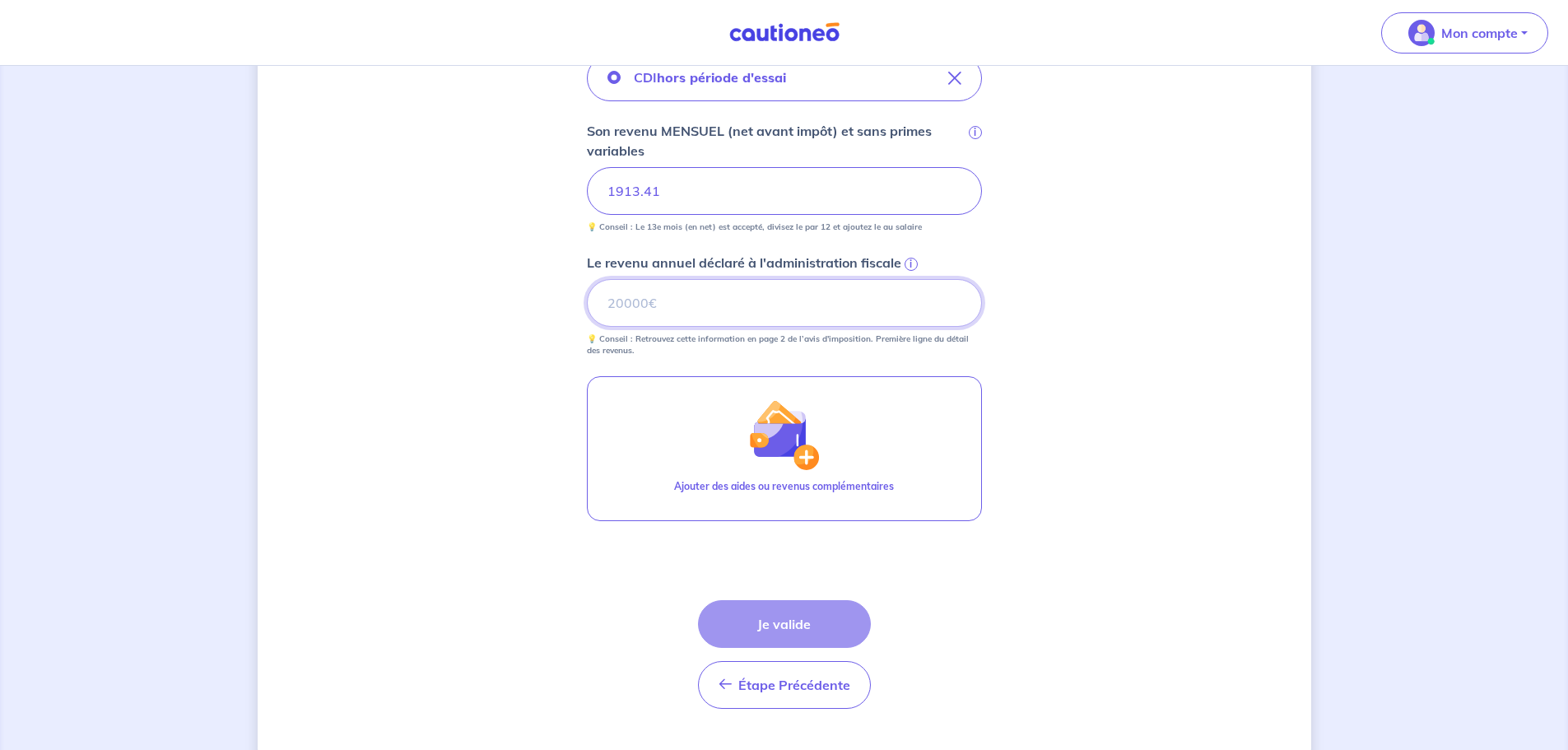
click at [640, 307] on input "Le revenu annuel déclaré à l'administration fiscale i" at bounding box center [784, 302] width 396 height 47
click at [908, 262] on span "i" at bounding box center [912, 264] width 13 height 13
click at [908, 279] on input "Le revenu annuel déclaré à l'administration fiscale i" at bounding box center [784, 302] width 396 height 47
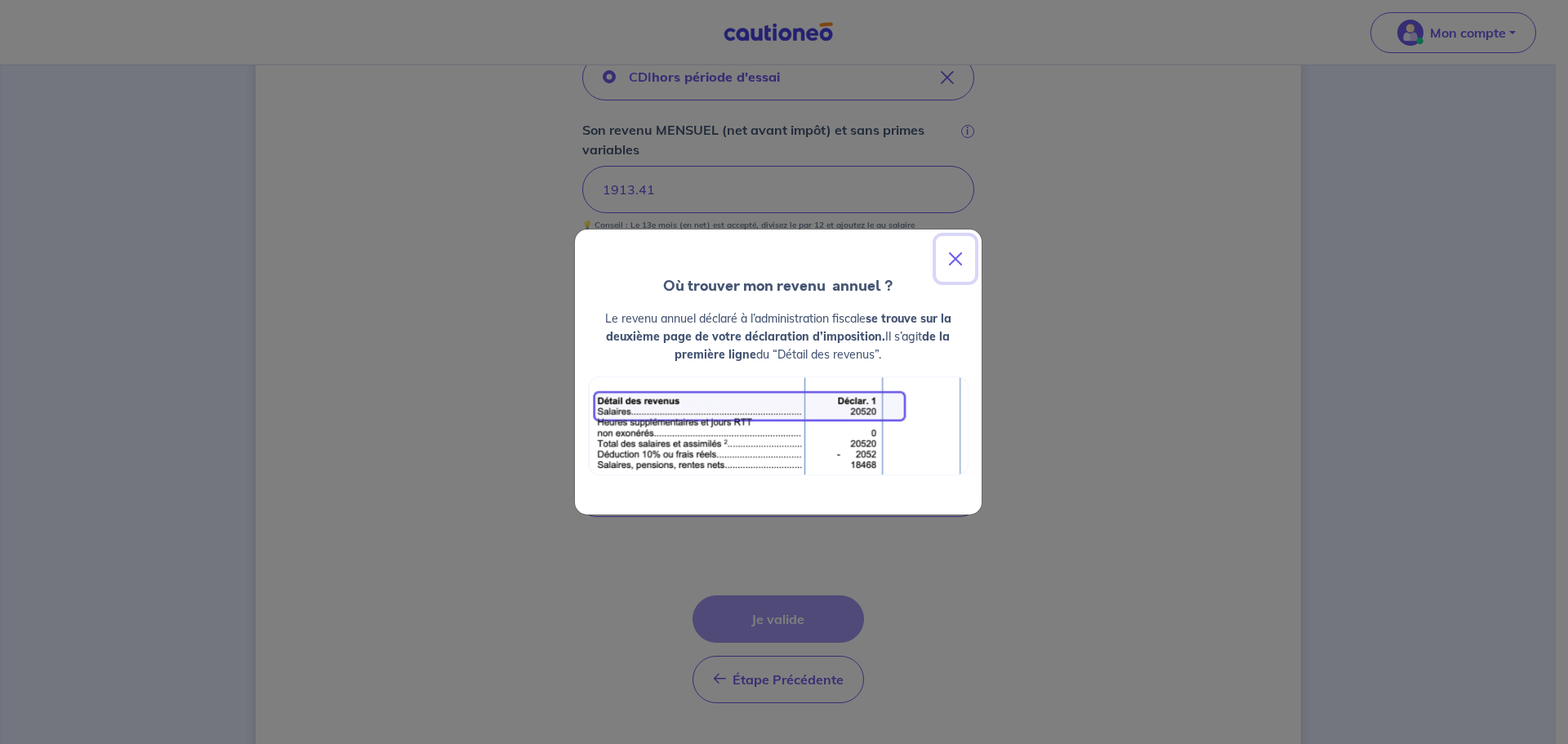
click at [953, 256] on button "Close" at bounding box center [955, 258] width 39 height 45
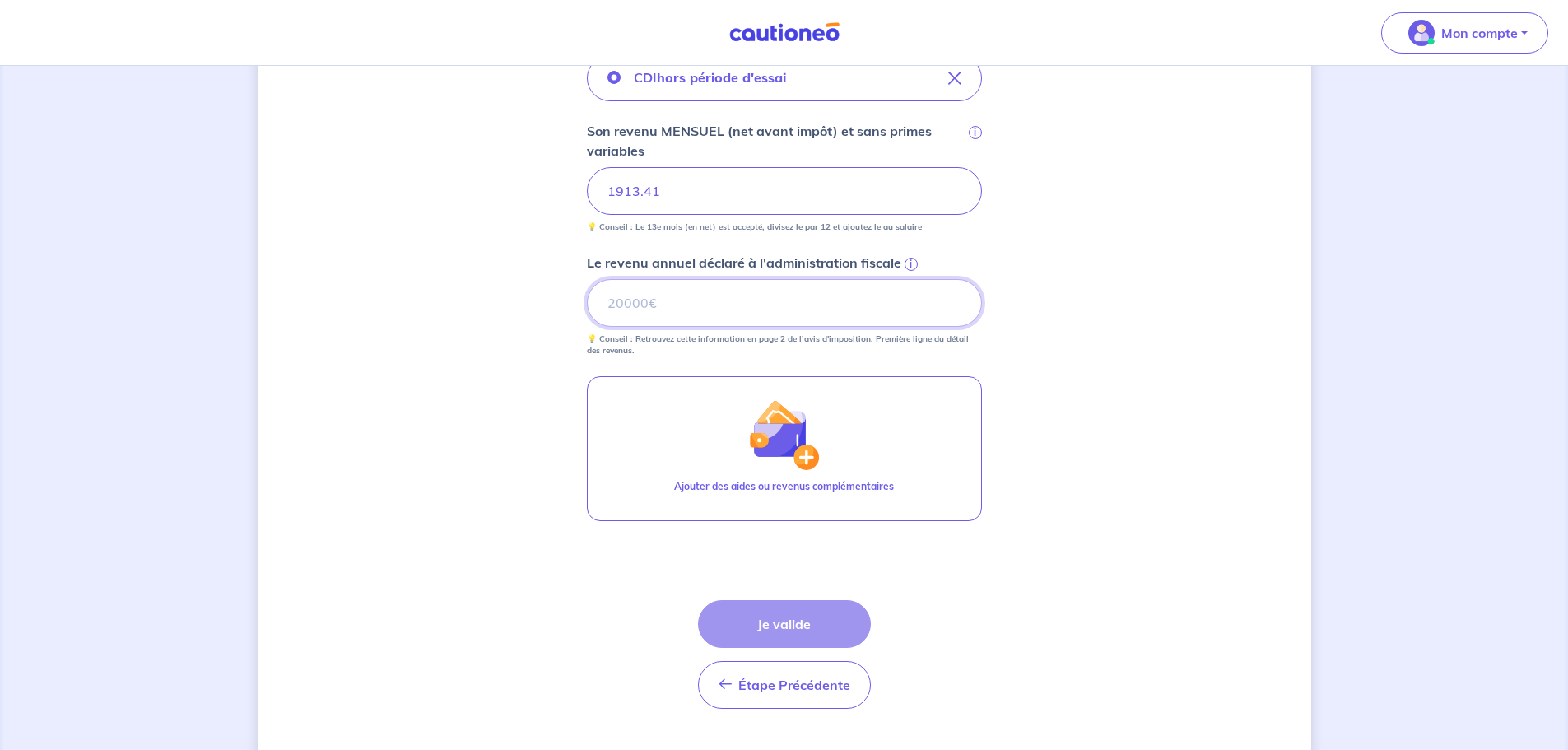
click at [764, 309] on input "Le revenu annuel déclaré à l'administration fiscale i" at bounding box center [784, 302] width 396 height 47
click at [1179, 386] on div "Concernant vos locataires 💡 Pour info : nous acceptons les personnes seules, le…" at bounding box center [784, 125] width 1053 height 1285
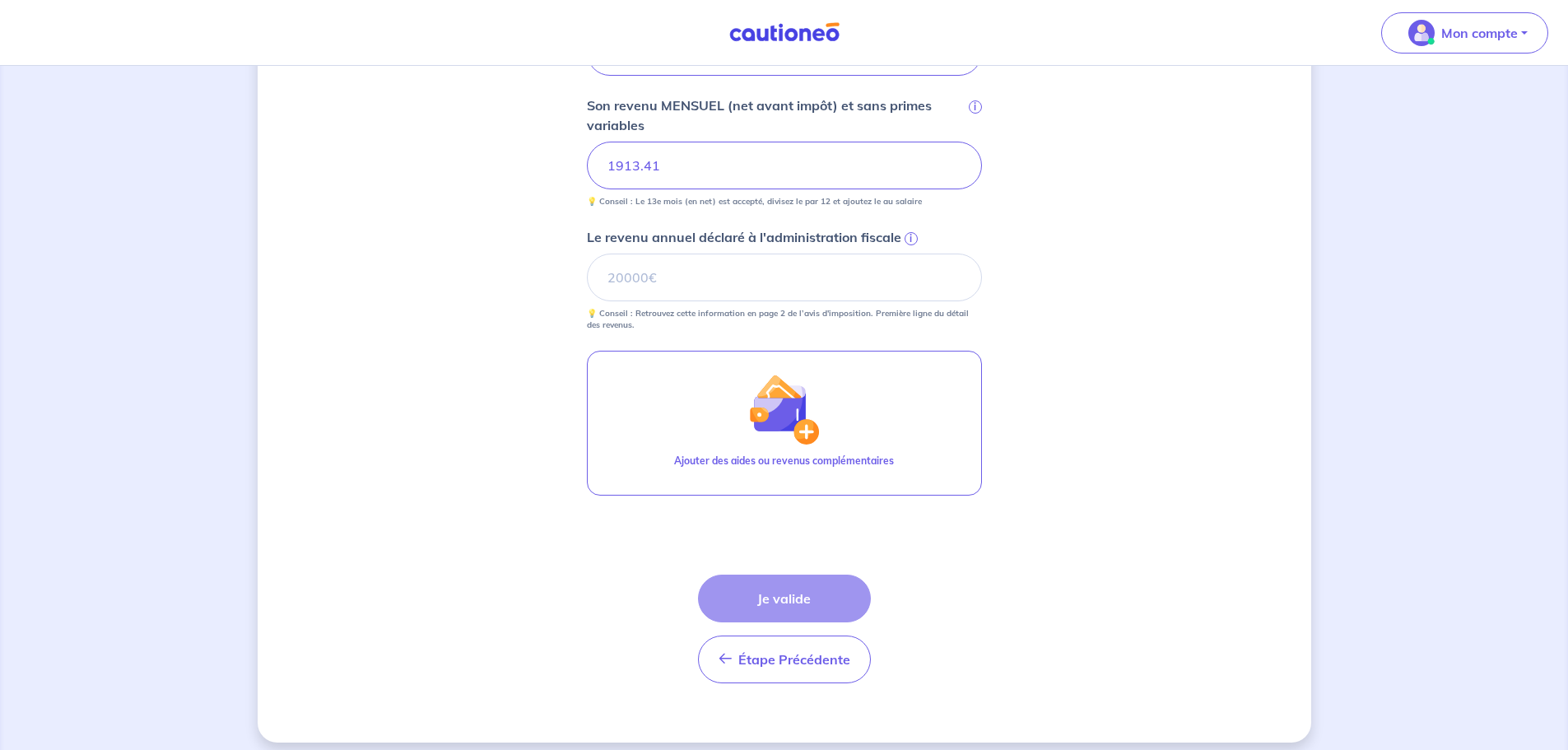
scroll to position [641, 0]
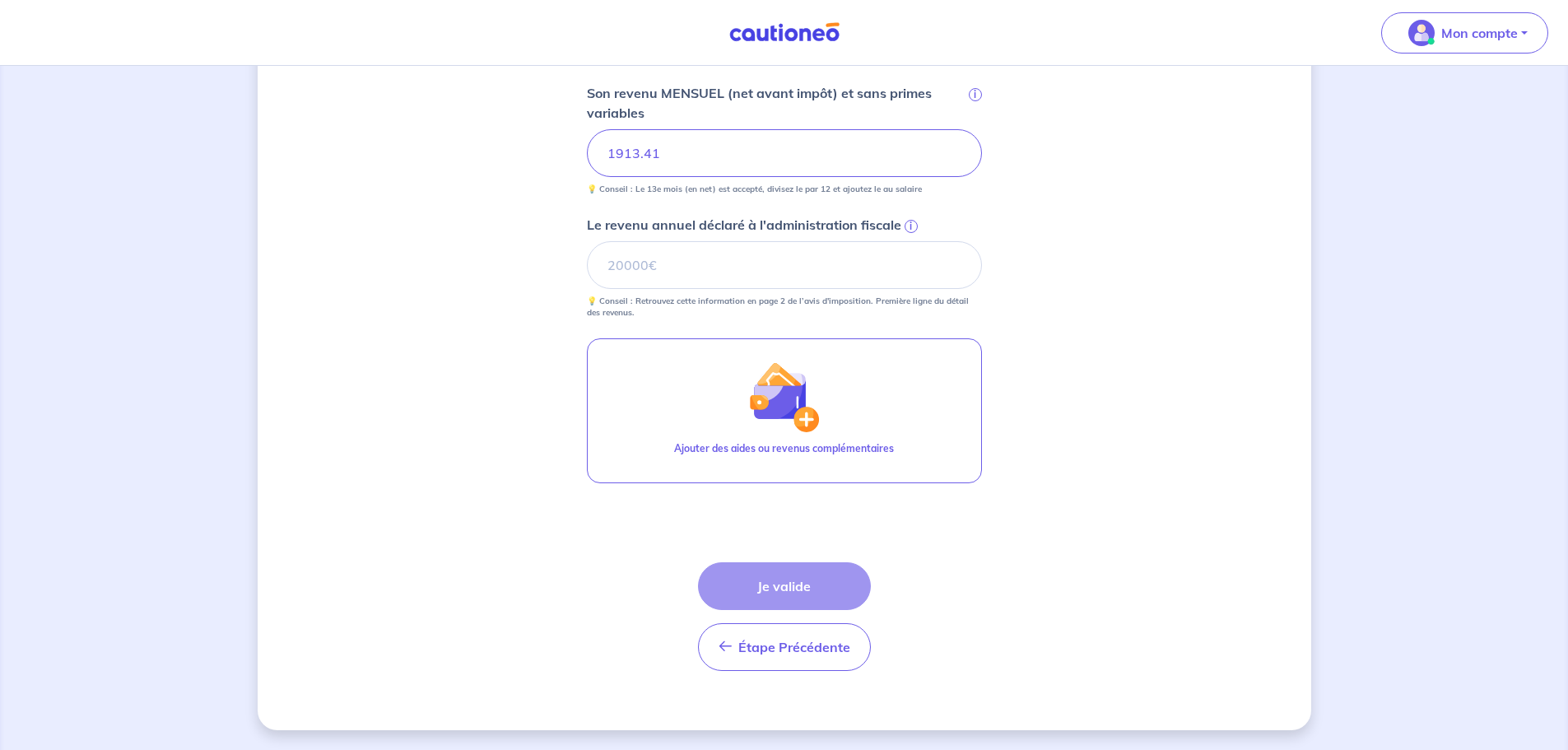
click at [807, 296] on p "💡 Conseil : Retrouvez cette information en page 2 de l’avis d'imposition. Premi…" at bounding box center [784, 307] width 396 height 23
click at [1087, 296] on div "Concernant vos locataires 💡 Pour info : nous acceptons les personnes seules, le…" at bounding box center [784, 87] width 1053 height 1285
click at [982, 309] on div "Concernant vos locataires 💡 Pour info : nous acceptons les personnes seules, le…" at bounding box center [784, 87] width 1053 height 1285
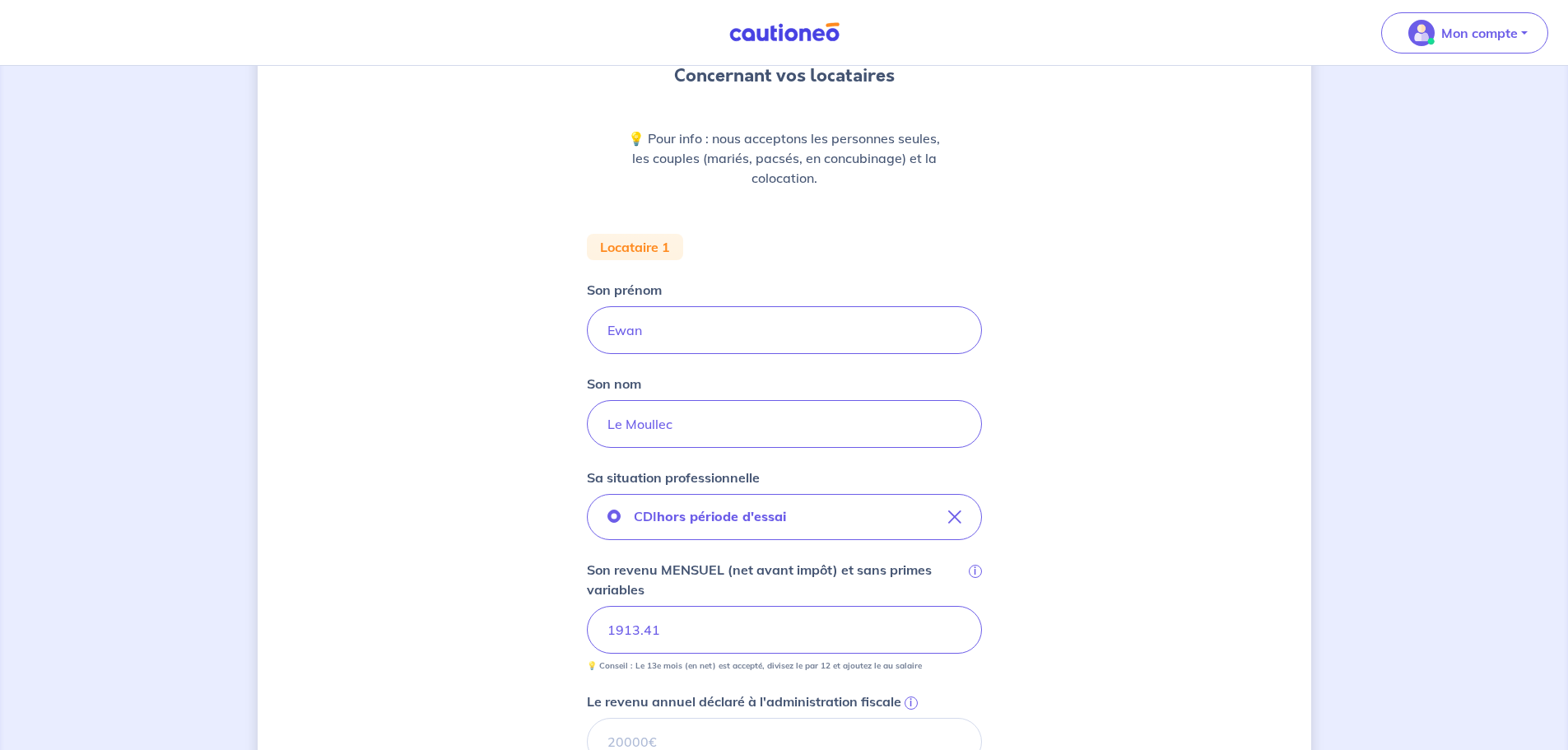
scroll to position [147, 0]
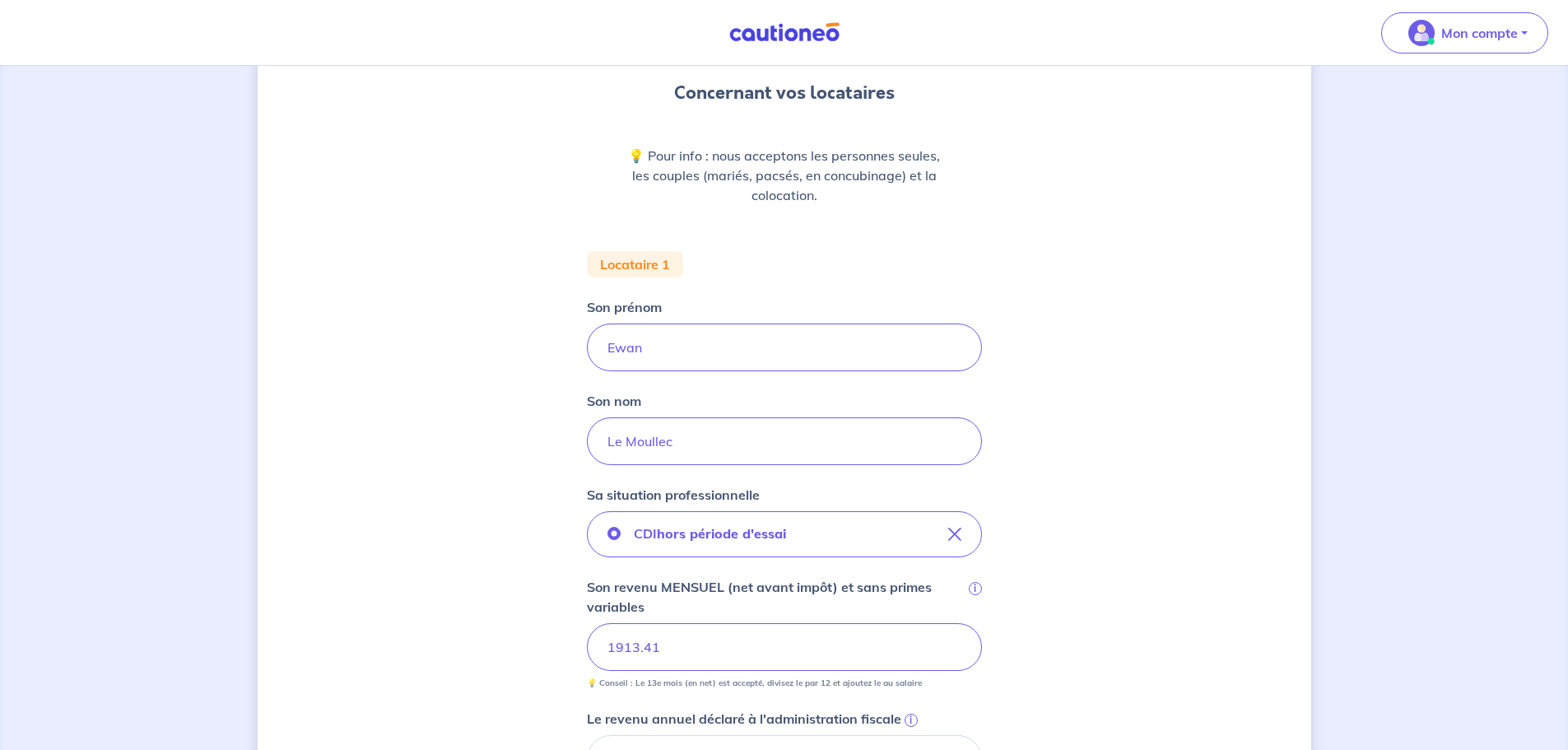
click at [768, 162] on p "💡 Pour info : nous acceptons les personnes seules, les couples (mariés, pacsés,…" at bounding box center [784, 175] width 316 height 59
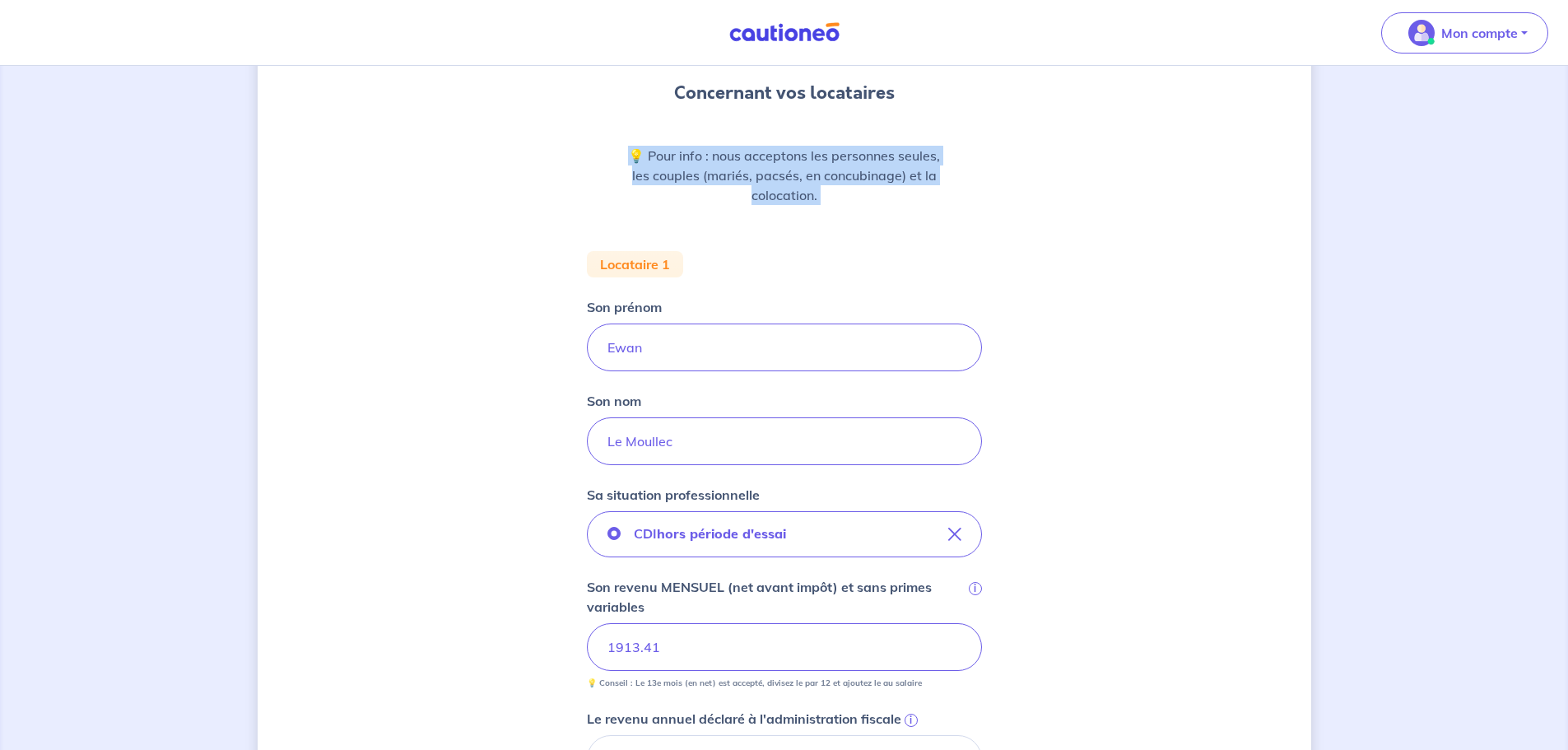
click at [768, 162] on p "💡 Pour info : nous acceptons les personnes seules, les couples (mariés, pacsés,…" at bounding box center [784, 175] width 316 height 59
click at [722, 175] on p "💡 Pour info : nous acceptons les personnes seules, les couples (mariés, pacsés,…" at bounding box center [784, 175] width 316 height 59
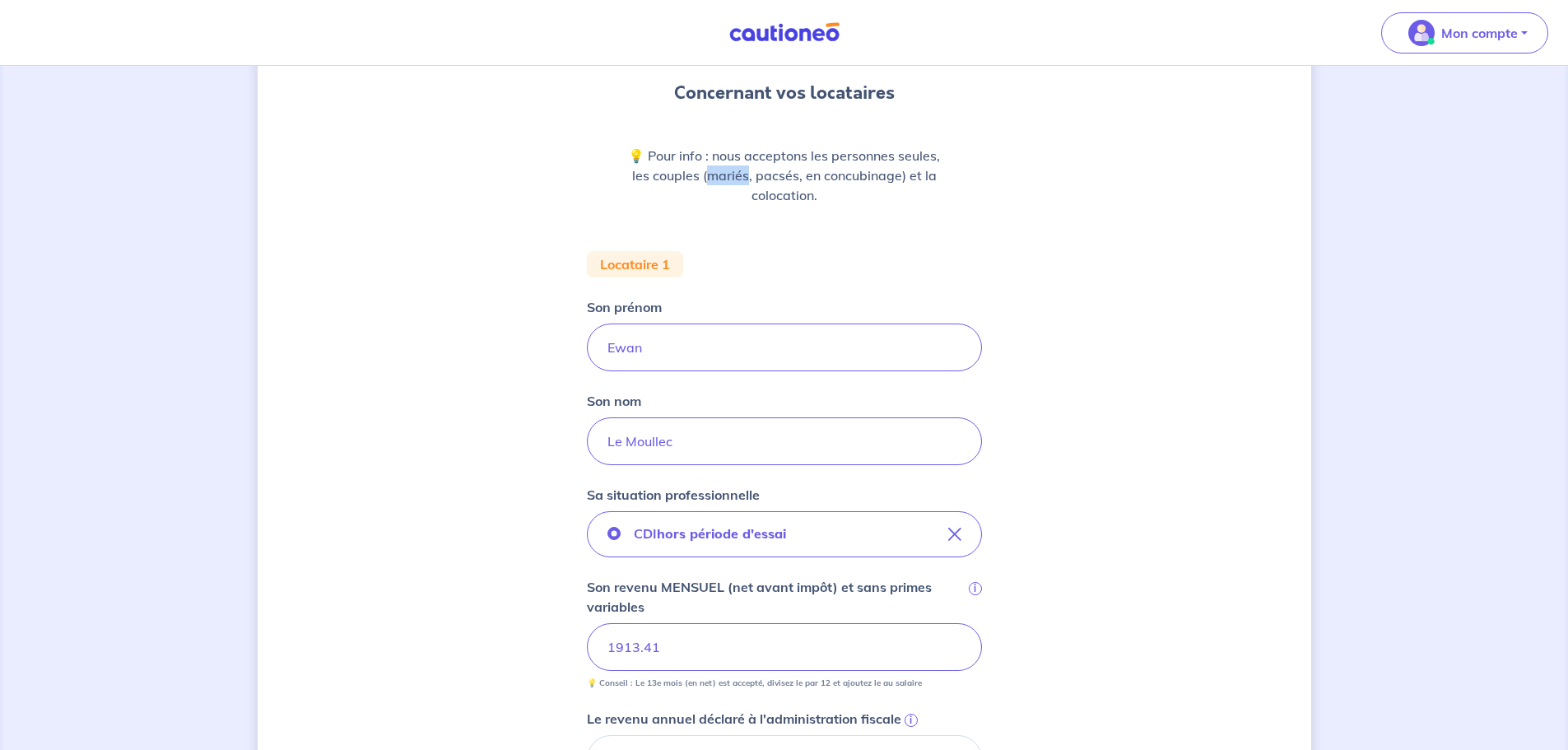
click at [722, 175] on p "💡 Pour info : nous acceptons les personnes seules, les couples (mariés, pacsés,…" at bounding box center [784, 175] width 316 height 59
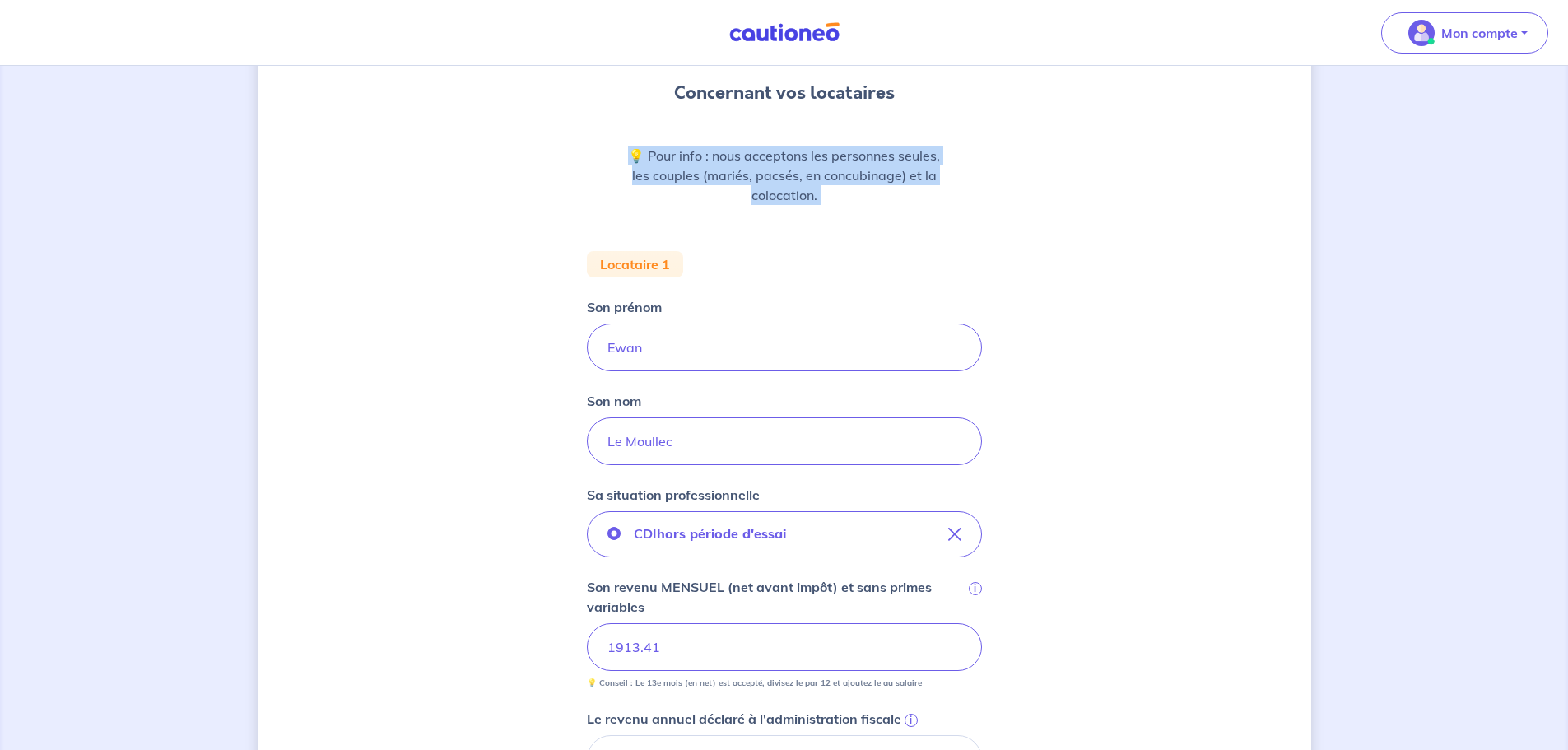
click at [722, 175] on p "💡 Pour info : nous acceptons les personnes seules, les couples (mariés, pacsés,…" at bounding box center [784, 175] width 316 height 59
click at [667, 187] on p "💡 Pour info : nous acceptons les personnes seules, les couples (mariés, pacsés,…" at bounding box center [784, 175] width 316 height 59
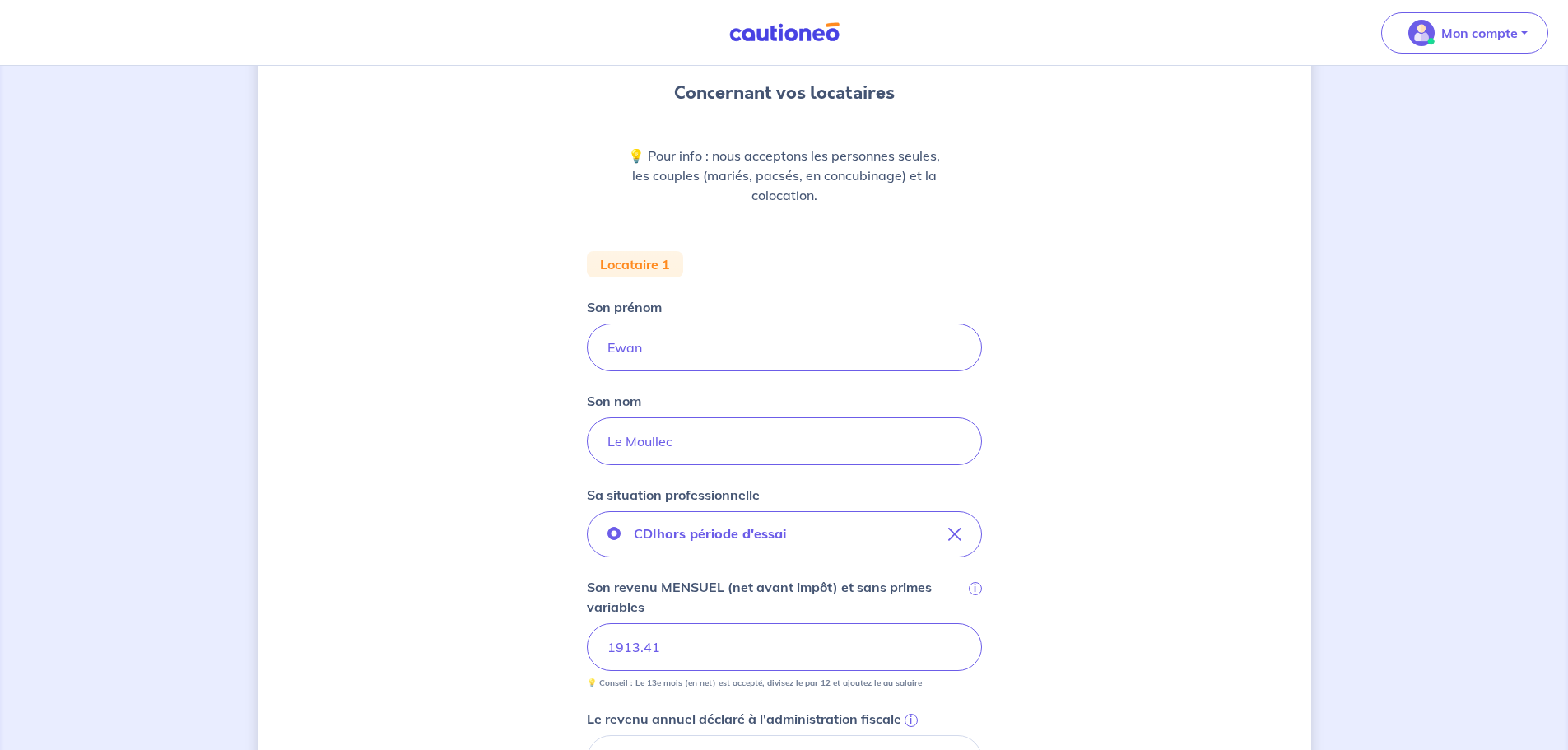
click at [625, 263] on div "Locataire 1" at bounding box center [635, 265] width 97 height 27
click at [835, 253] on form "Locataire 1 Son prénom [PERSON_NAME] nom Le Moullec Sa situation professionnell…" at bounding box center [784, 714] width 396 height 926
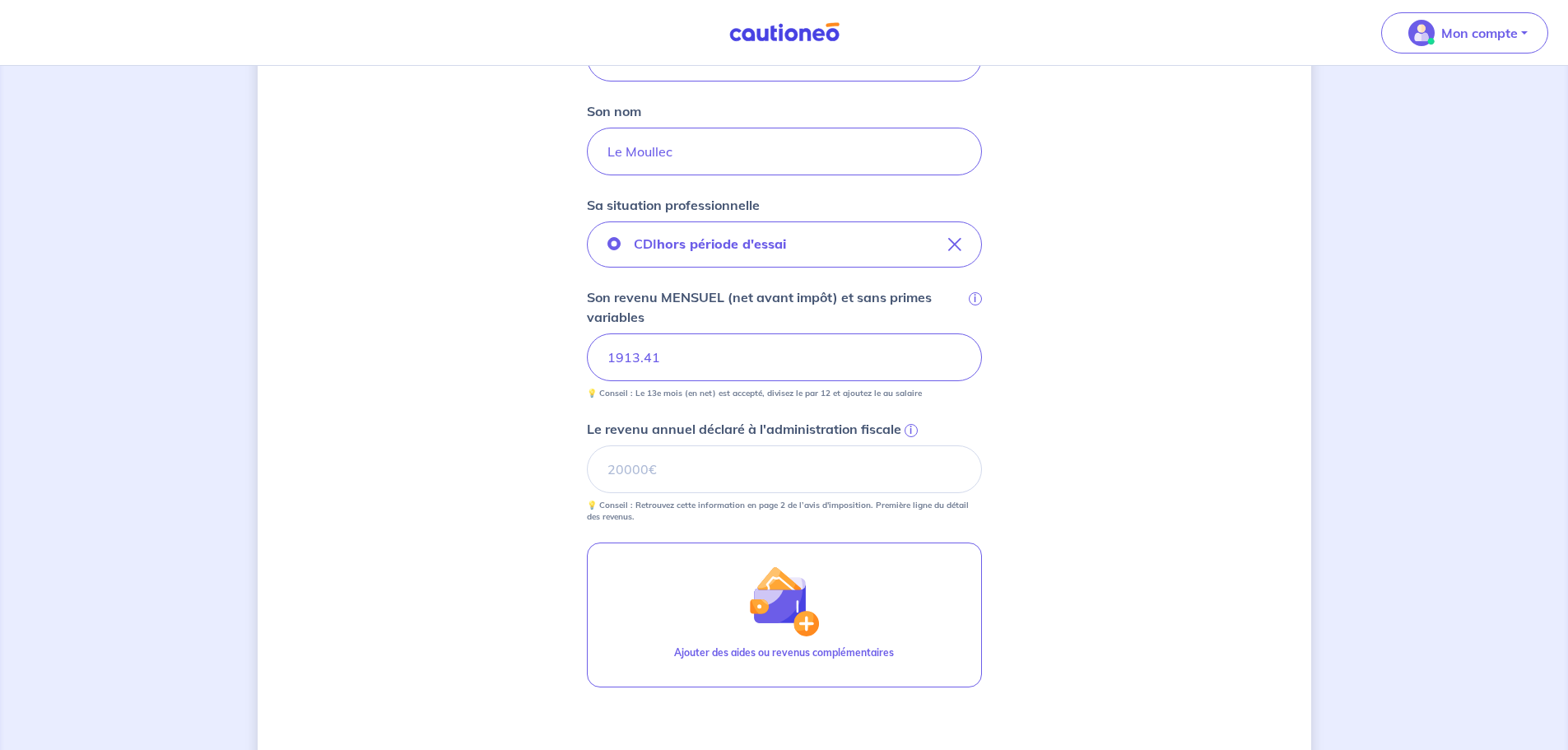
scroll to position [476, 0]
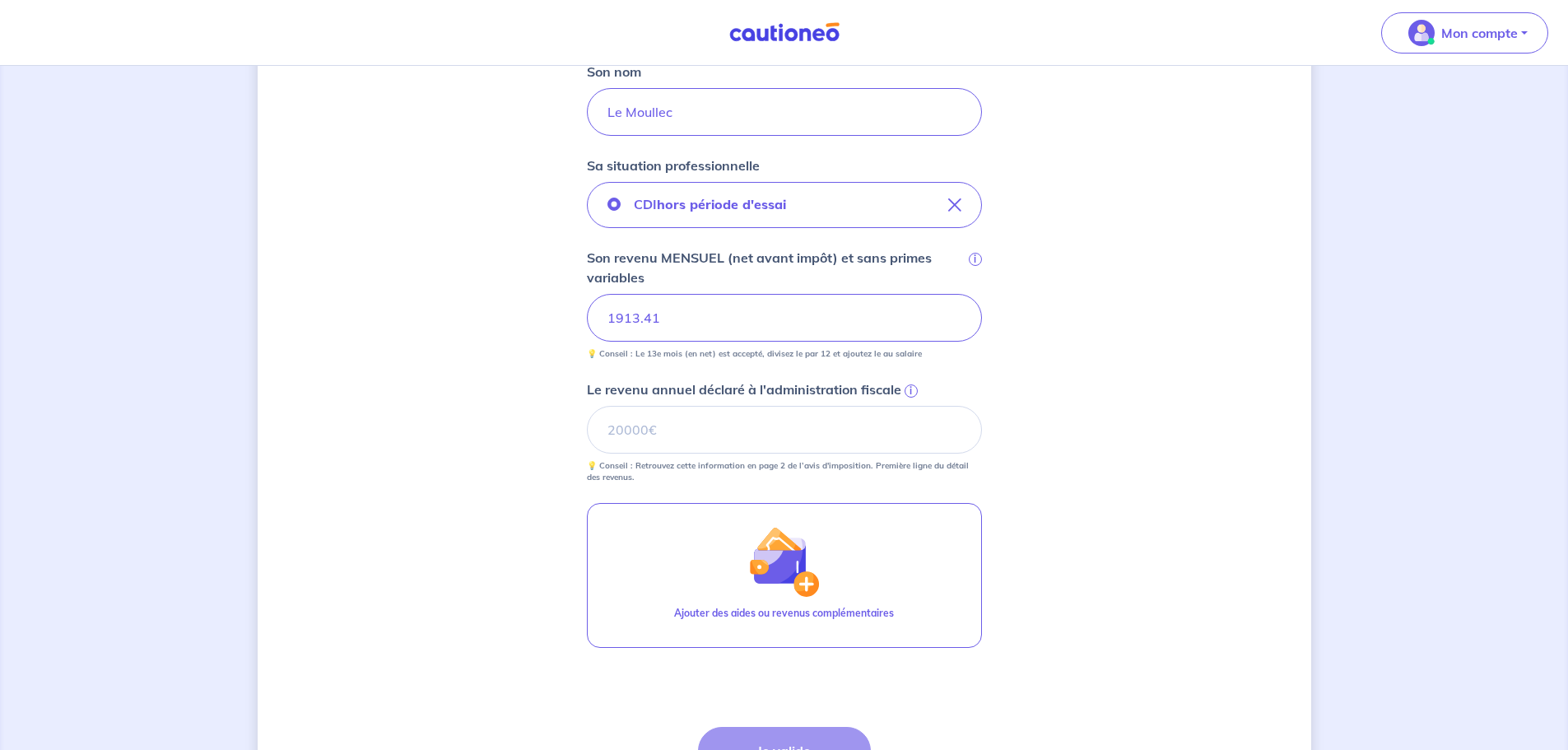
click at [908, 390] on span "i" at bounding box center [912, 391] width 13 height 13
click at [908, 405] on input "Le revenu annuel déclaré à l'administration fiscale i" at bounding box center [784, 429] width 396 height 47
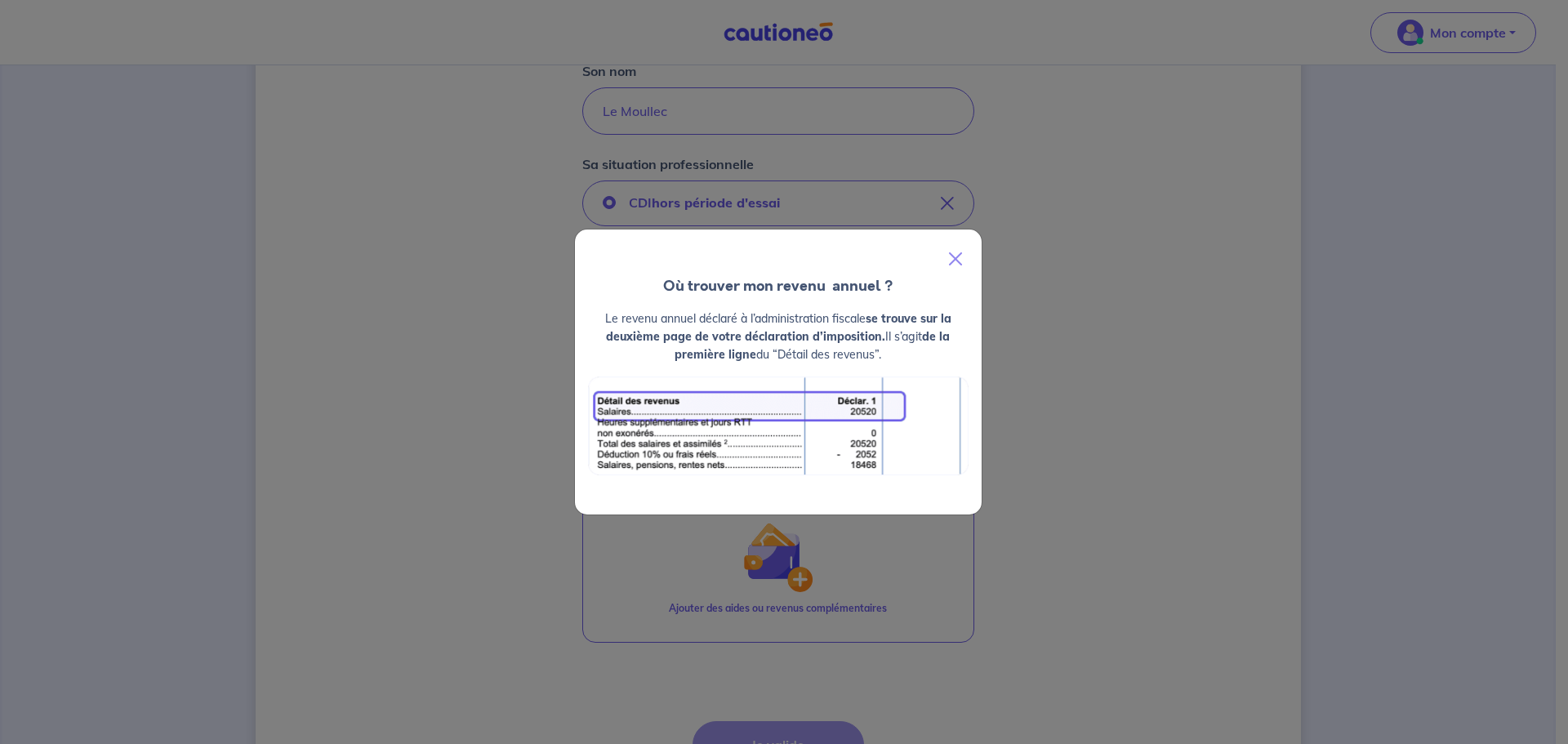
click at [1152, 425] on div "Où trouver mon revenu  annuel ? Le revenu annuel déclaré à l’administration fis…" at bounding box center [784, 372] width 1568 height 744
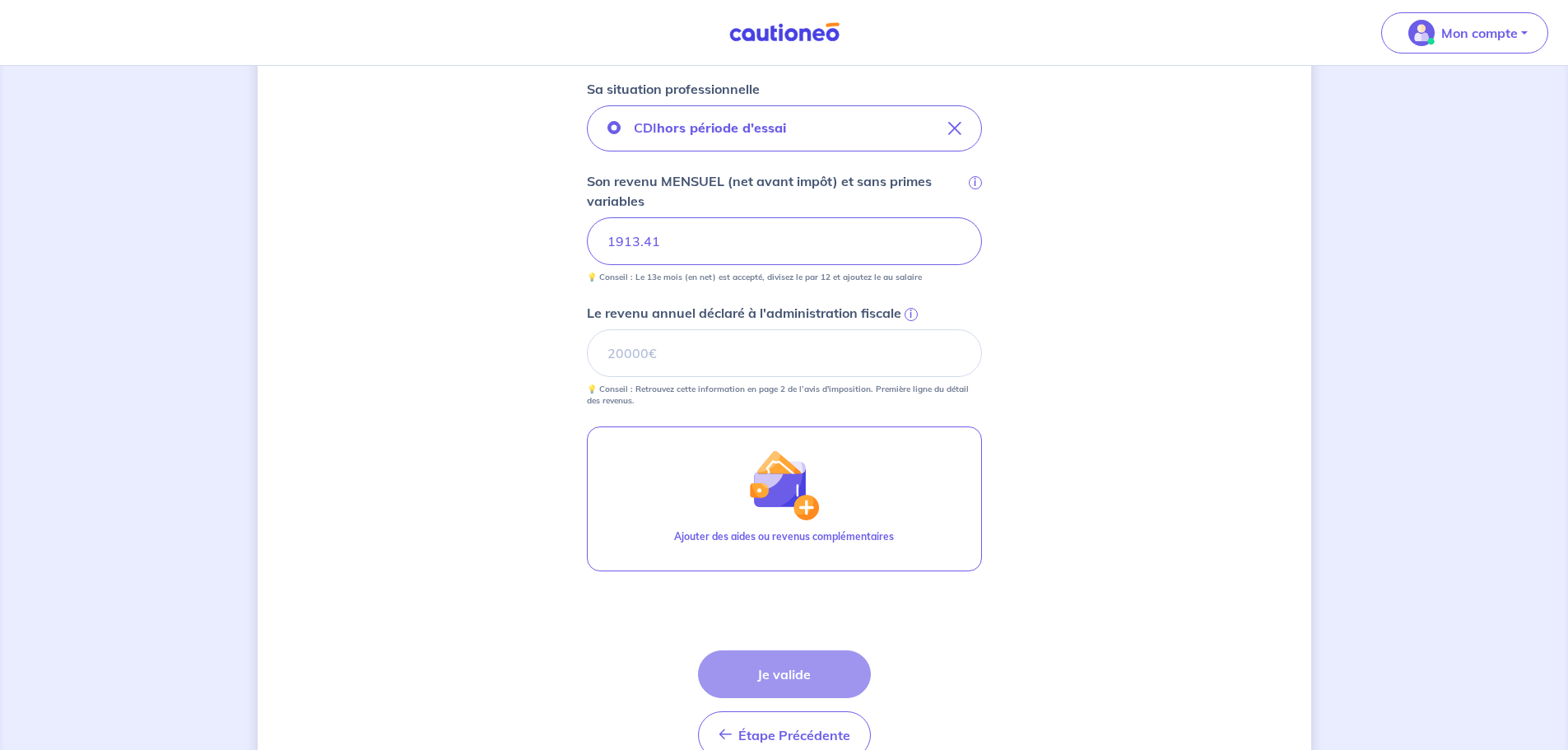
scroll to position [641, 0]
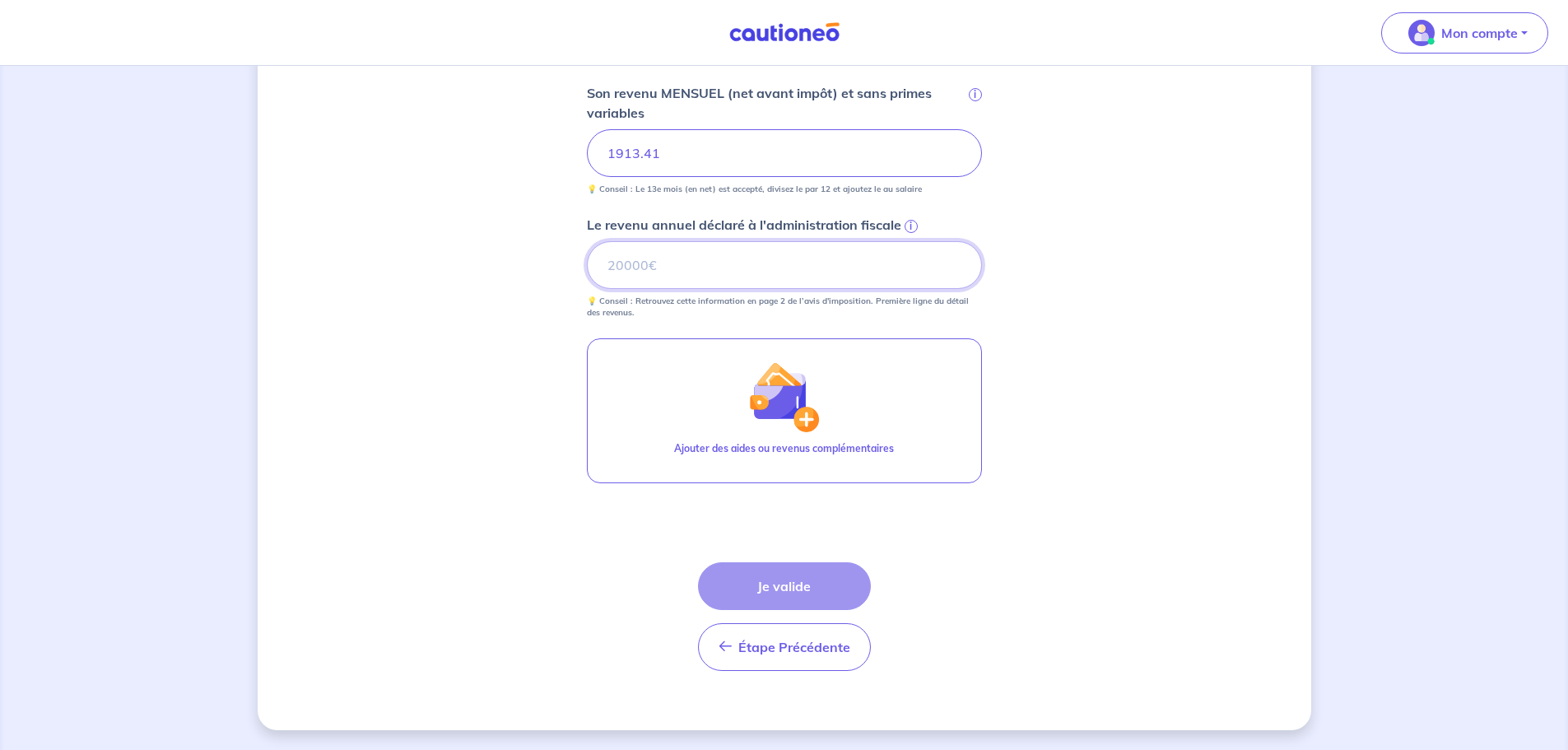
click at [725, 273] on input "Le revenu annuel déclaré à l'administration fiscale i" at bounding box center [784, 265] width 396 height 47
click at [696, 280] on input "Le revenu annuel déclaré à l'administration fiscale i" at bounding box center [784, 265] width 396 height 47
click at [771, 586] on div "Étape Précédente Précédent Je valide Je valide" at bounding box center [784, 616] width 173 height 109
click at [714, 276] on input "Le revenu annuel déclaré à l'administration fiscale i" at bounding box center [784, 265] width 396 height 47
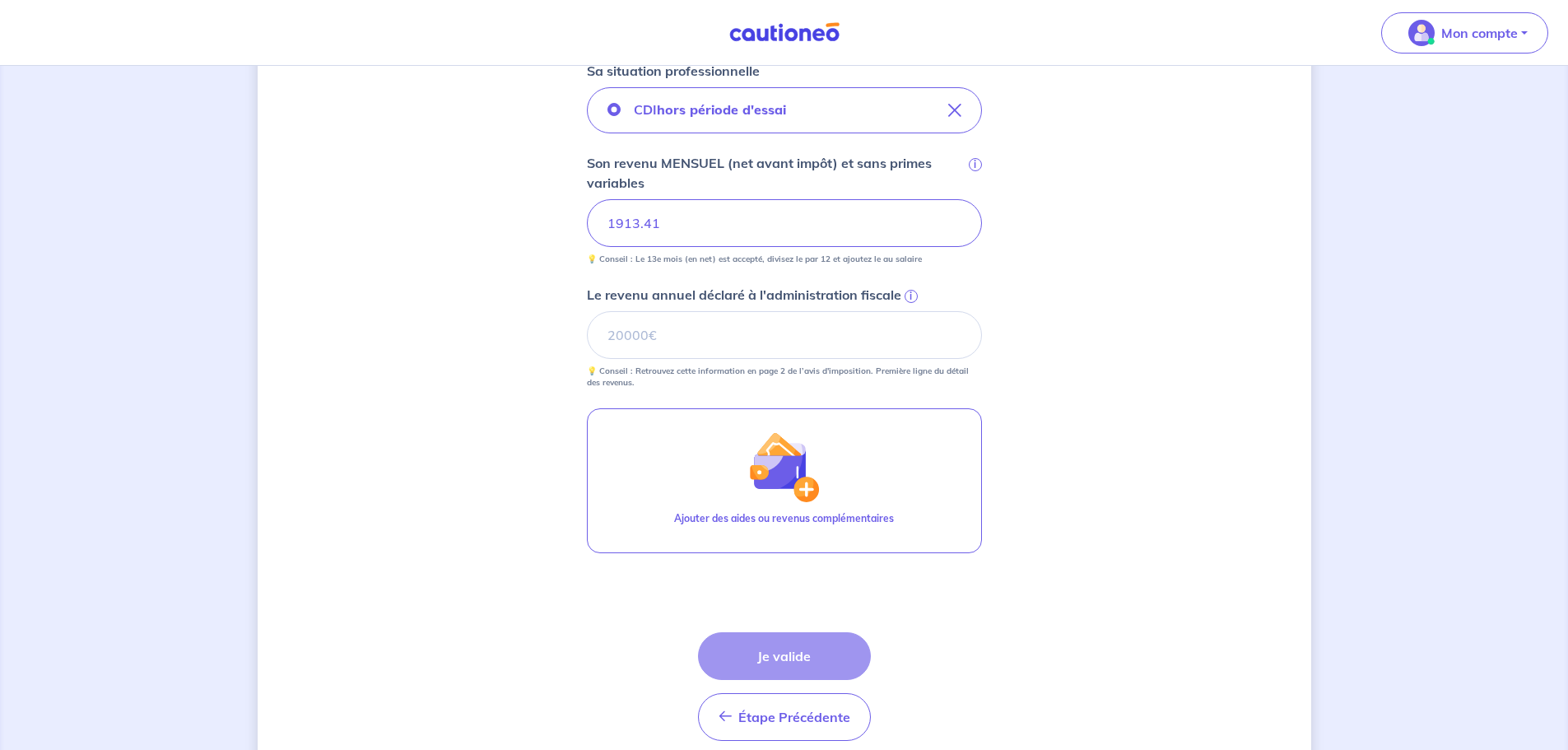
scroll to position [476, 0]
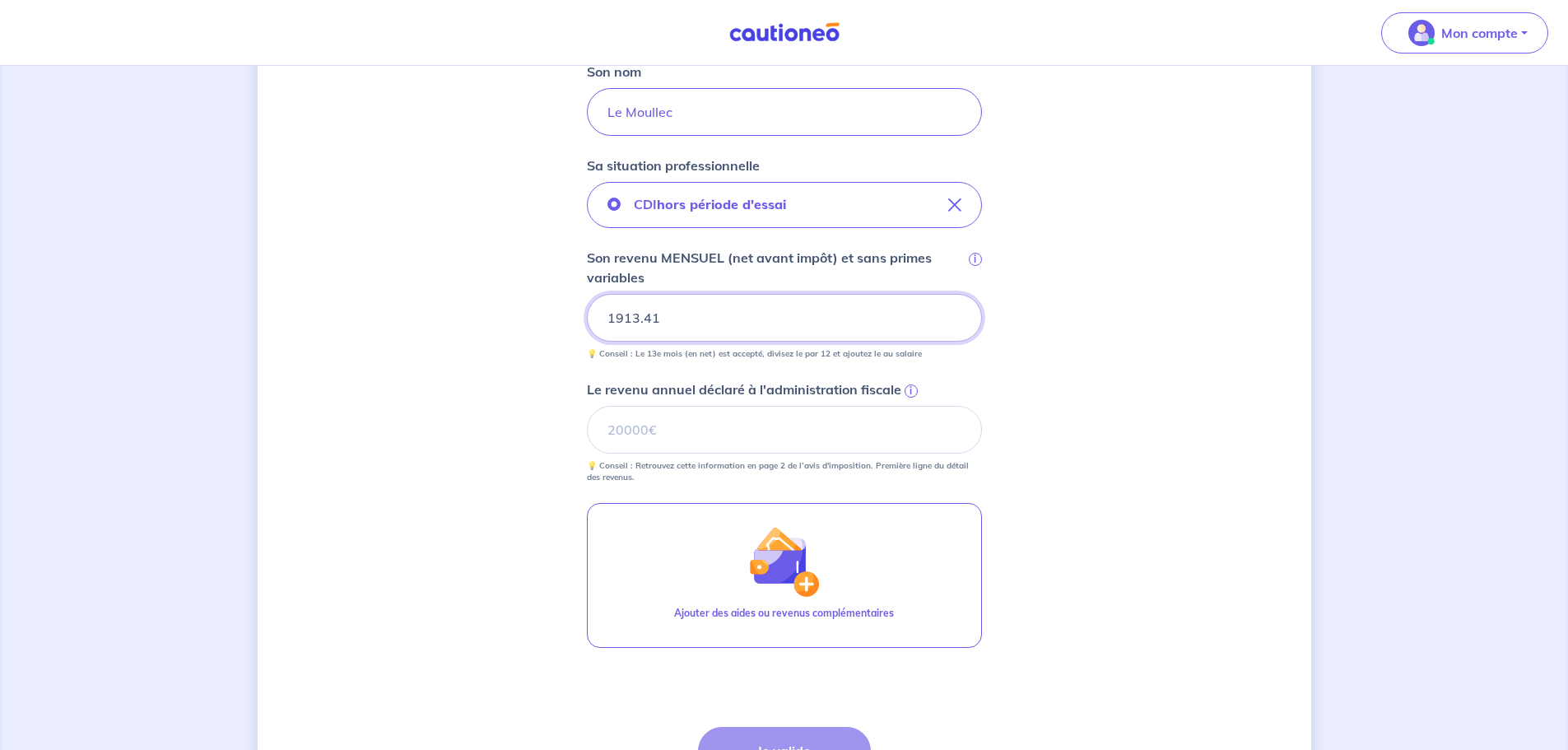
click at [696, 324] on input "1913.41" at bounding box center [784, 317] width 396 height 47
click at [477, 439] on div "Concernant vos locataires 💡 Pour info : nous acceptons les personnes seules, le…" at bounding box center [784, 251] width 1053 height 1285
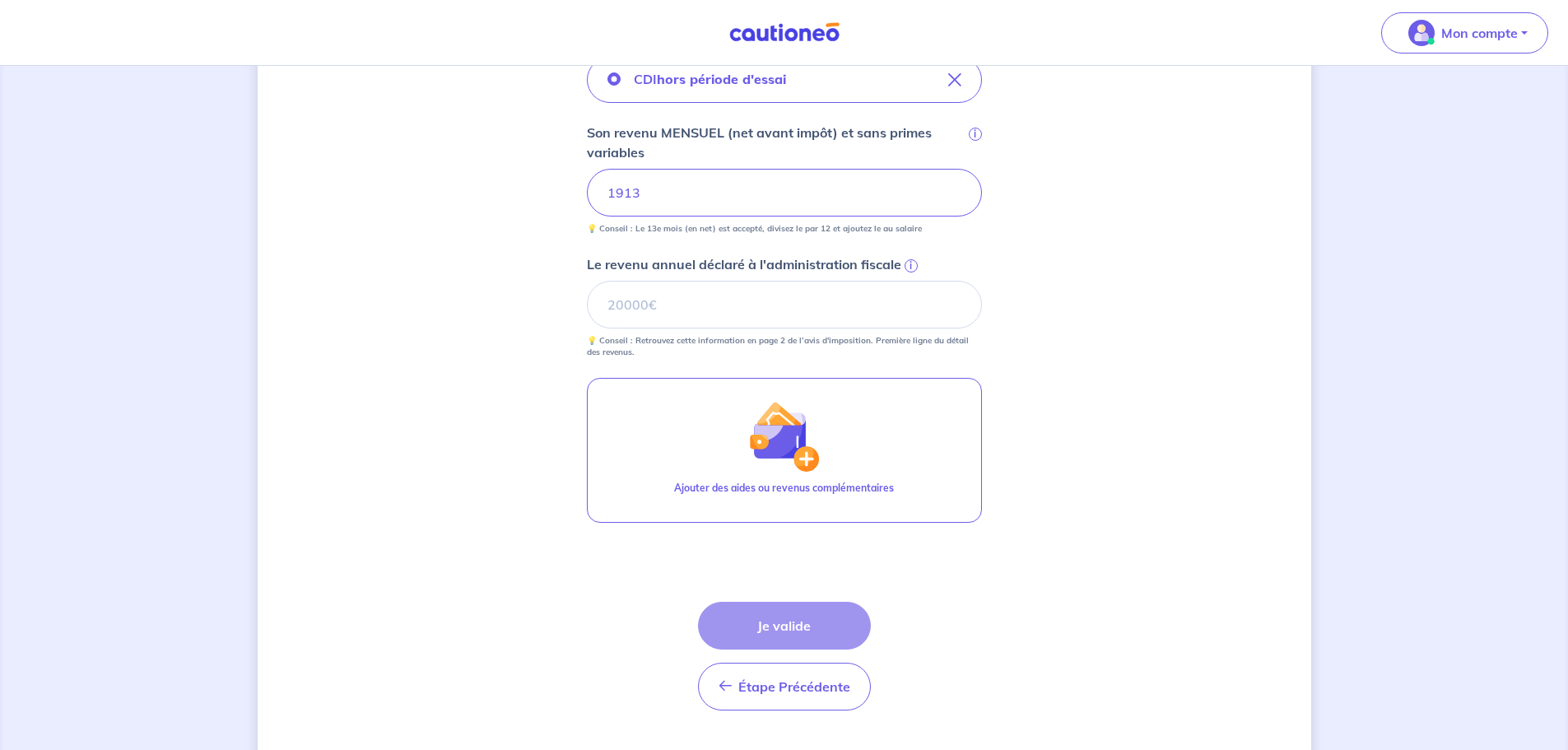
scroll to position [641, 0]
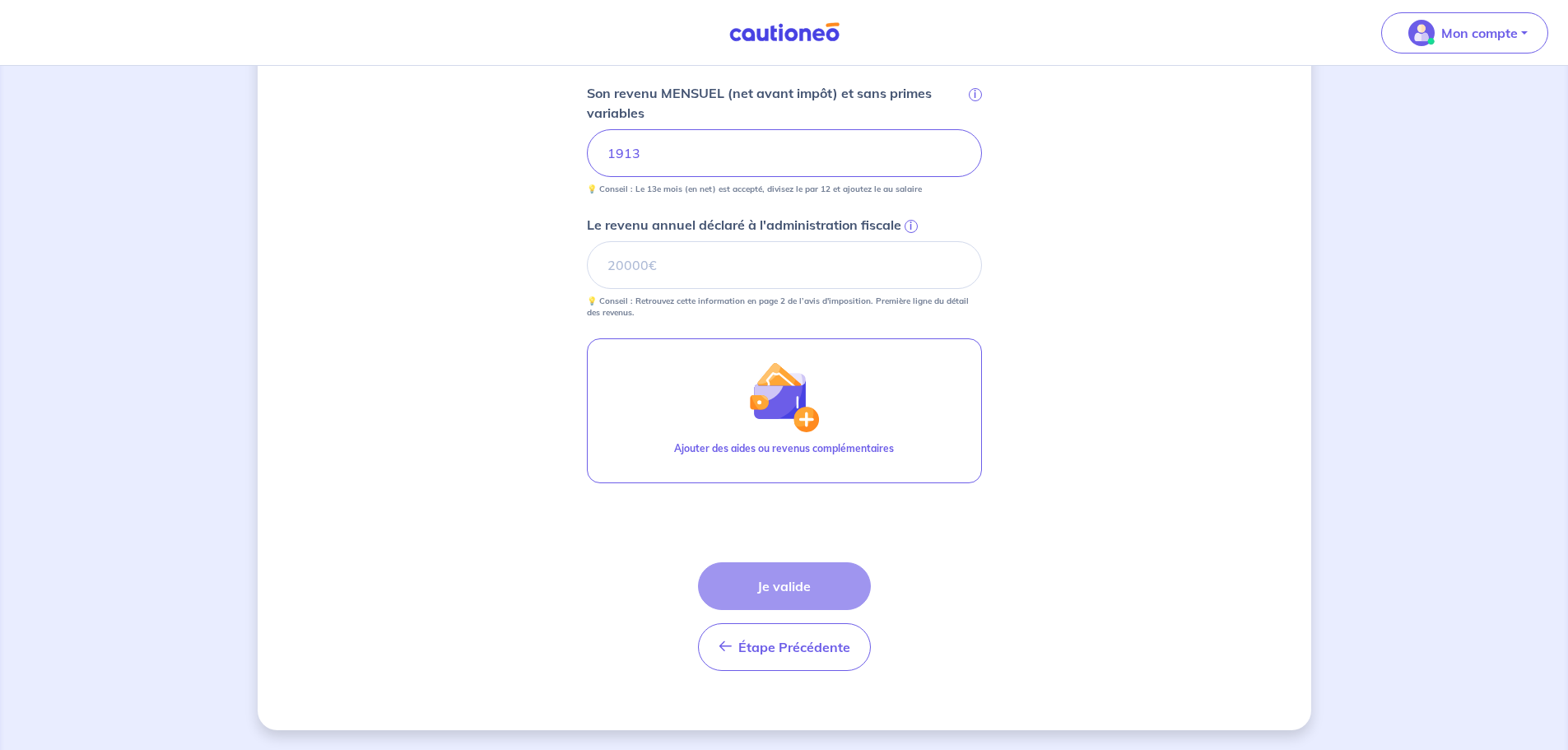
click at [779, 587] on div "Étape Précédente Précédent Je valide Je valide" at bounding box center [784, 616] width 173 height 109
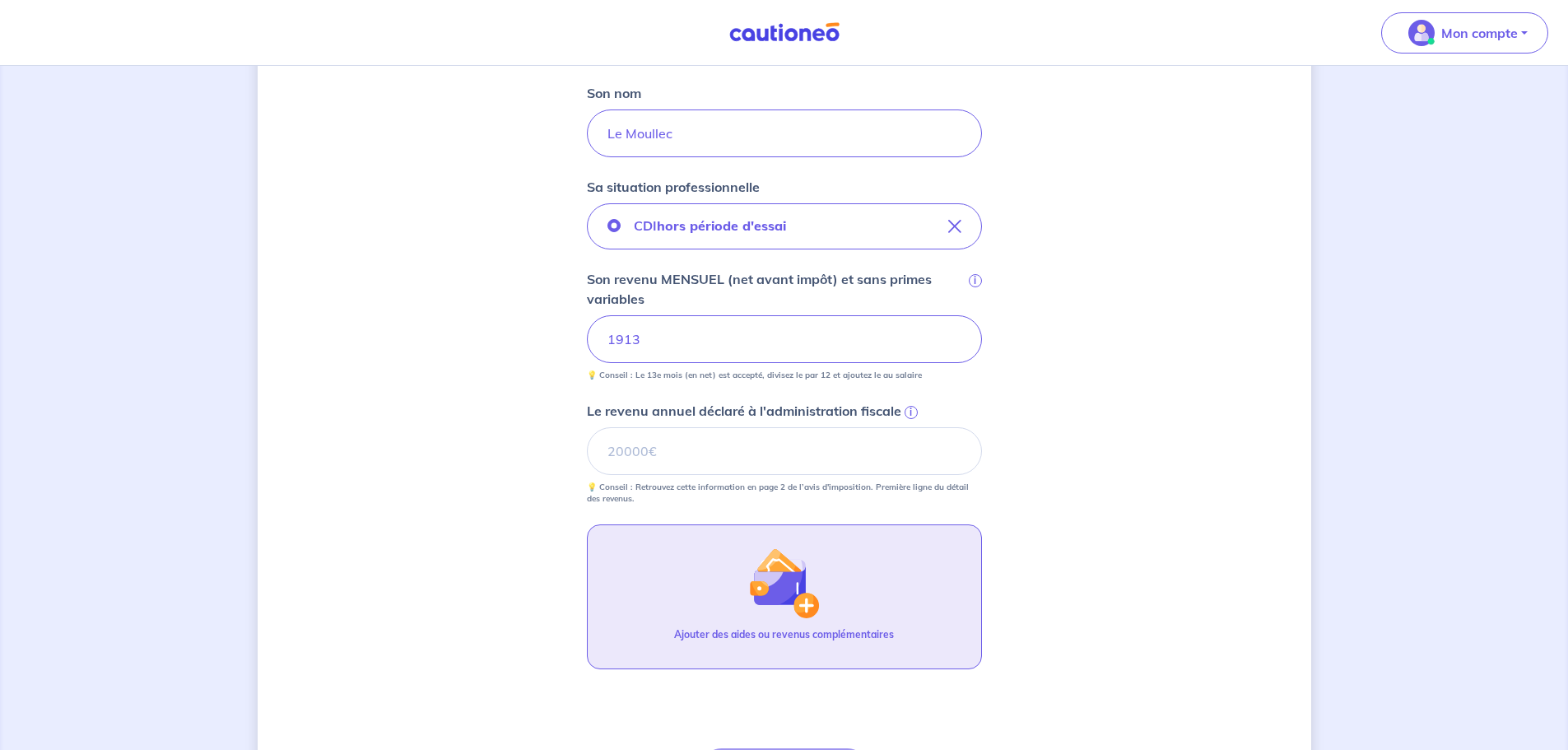
scroll to position [476, 0]
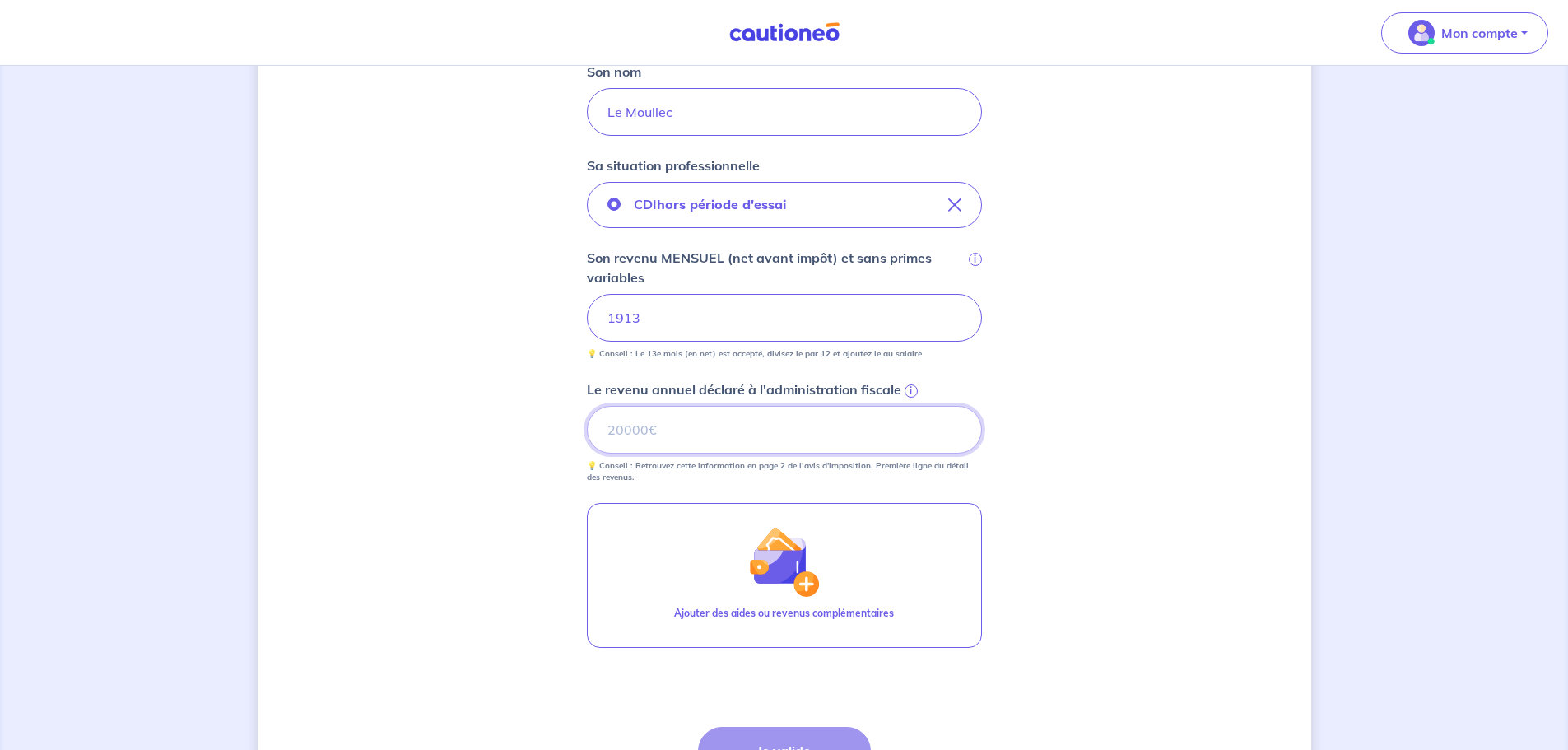
click at [740, 423] on input "Le revenu annuel déclaré à l'administration fiscale i" at bounding box center [784, 429] width 396 height 47
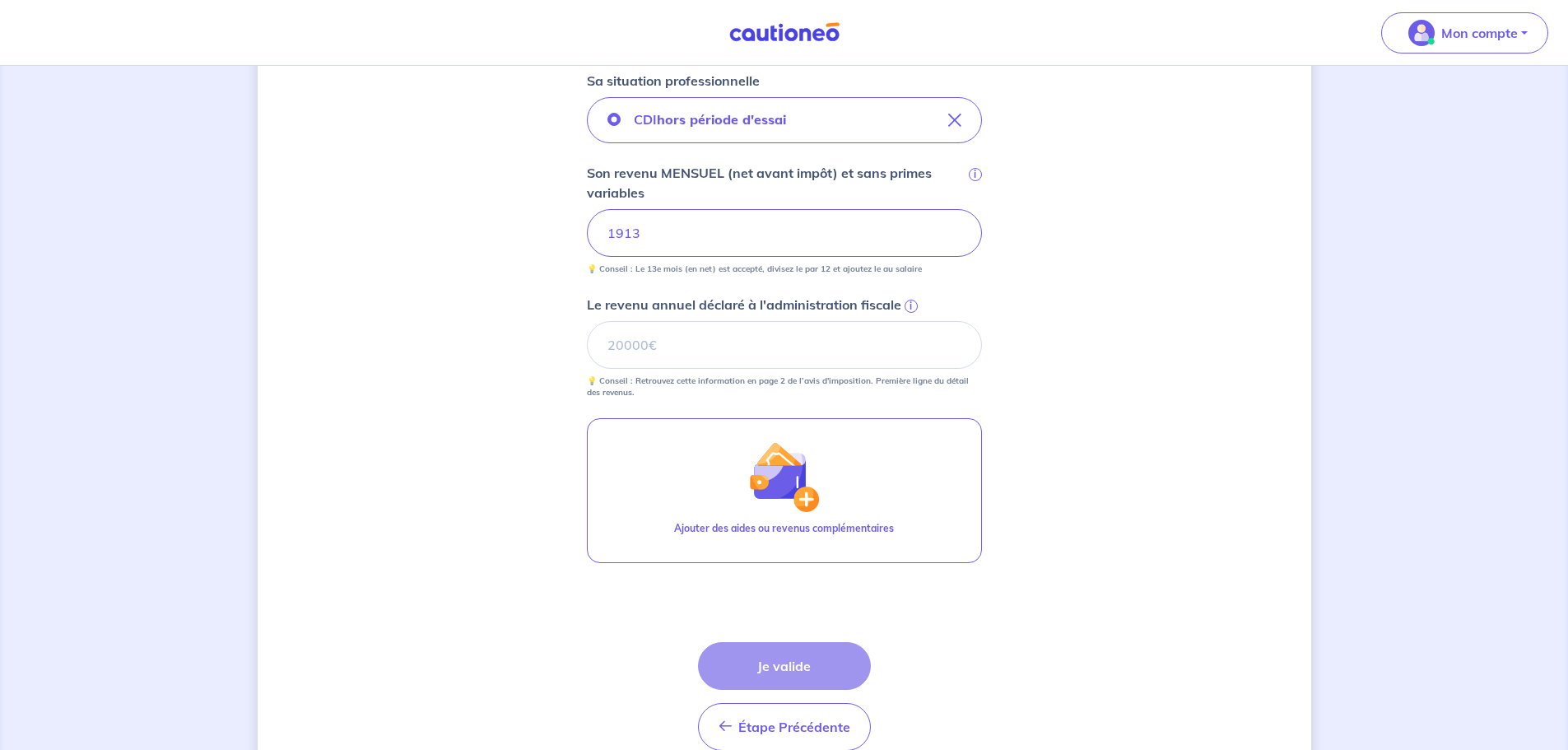
scroll to position [641, 0]
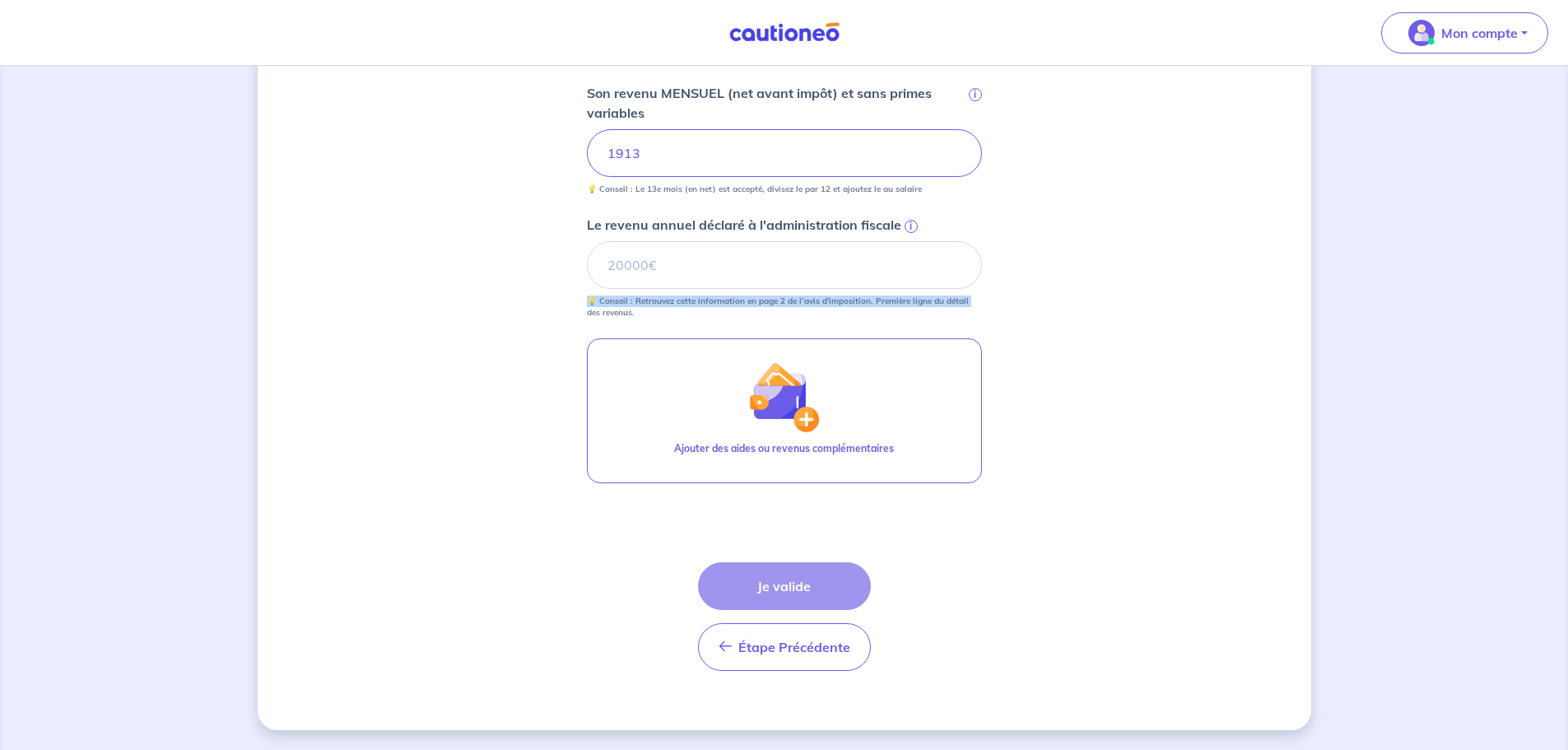
click at [389, 307] on div "Concernant vos locataires 💡 Pour info : nous acceptons les personnes seules, le…" at bounding box center [784, 87] width 1053 height 1285
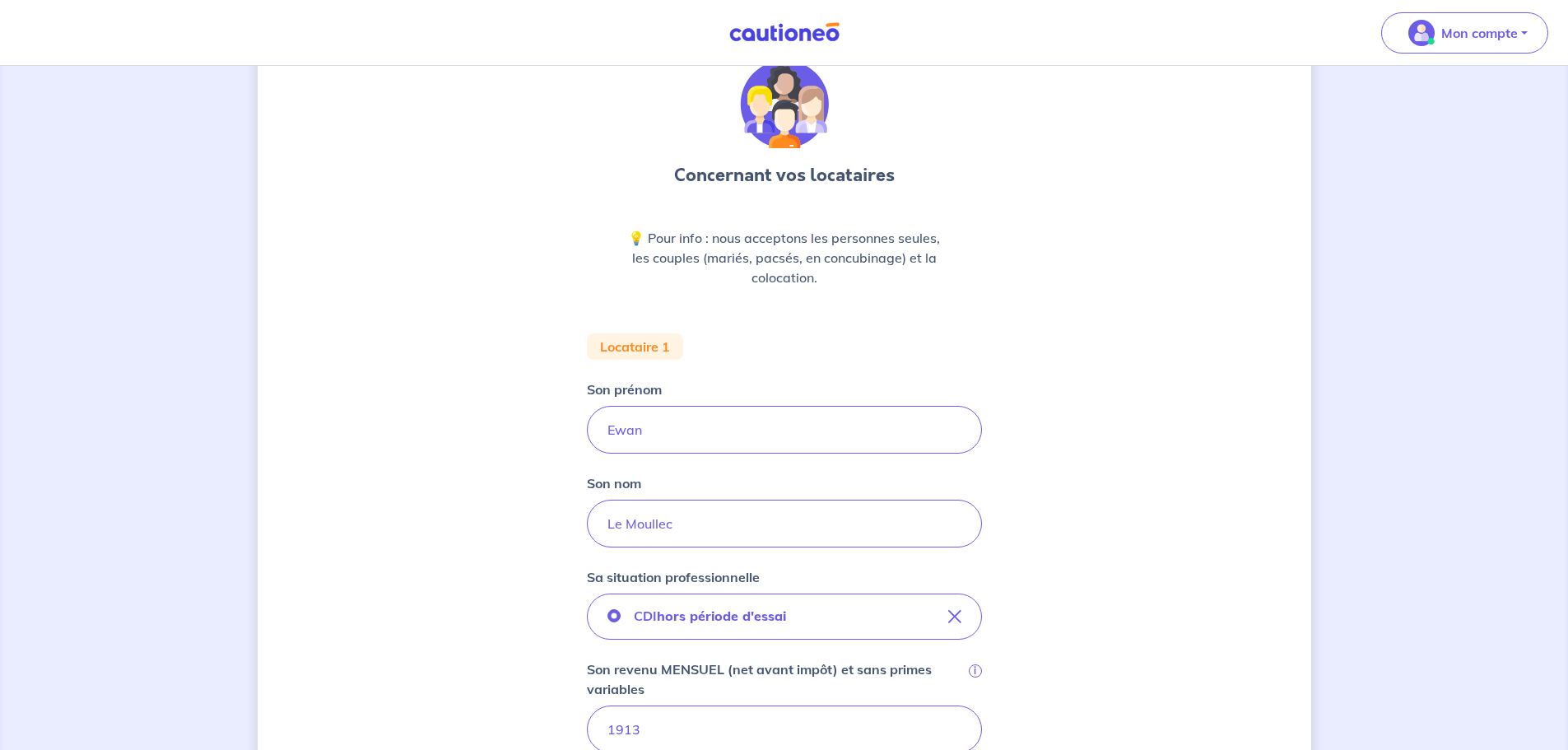
scroll to position [0, 0]
